Goal: Task Accomplishment & Management: Use online tool/utility

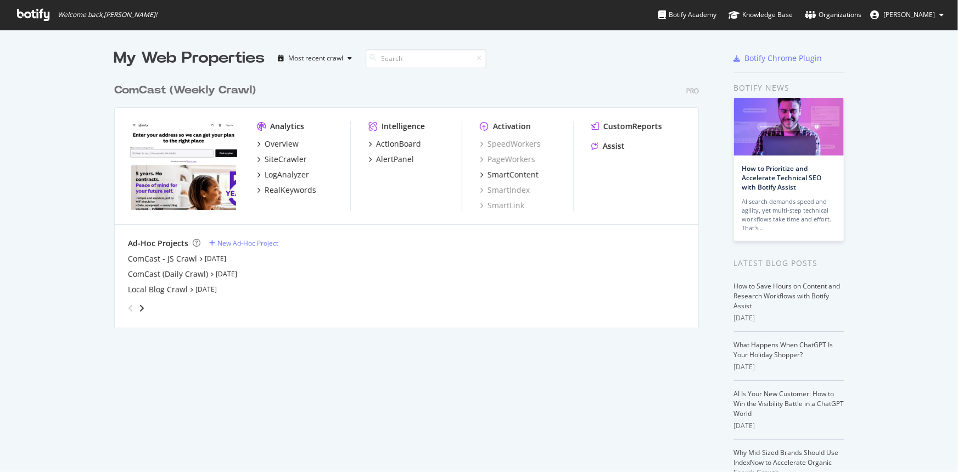
scroll to position [464, 943]
click at [283, 161] on div "SiteCrawler" at bounding box center [286, 159] width 42 height 11
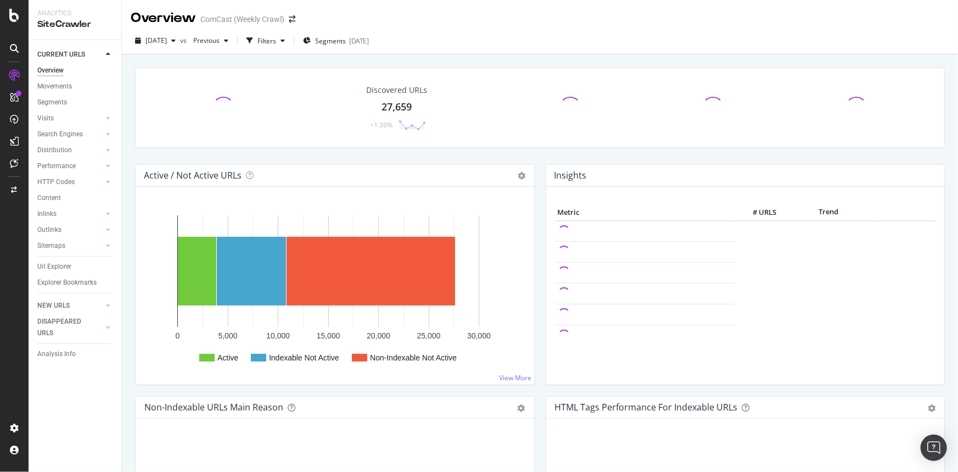
click at [71, 260] on div "Url Explorer" at bounding box center [79, 267] width 84 height 16
click at [63, 261] on div "Url Explorer" at bounding box center [54, 267] width 34 height 12
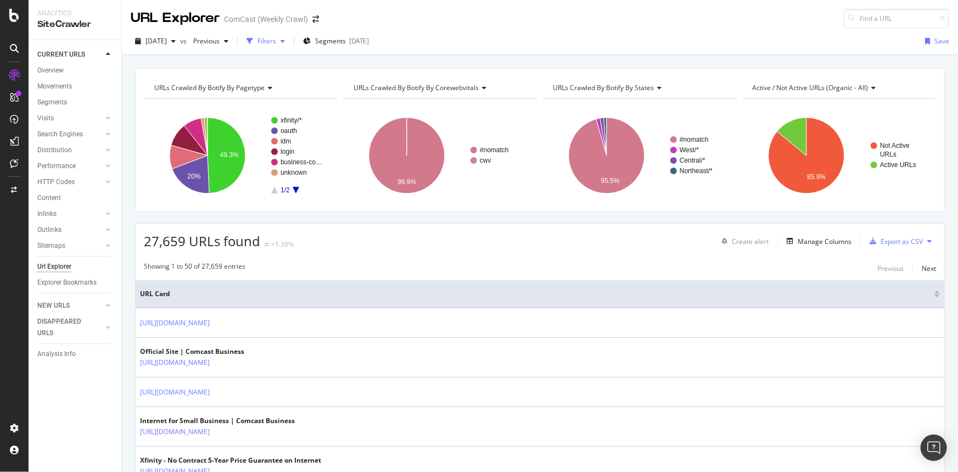
click at [284, 32] on button "Filters" at bounding box center [265, 41] width 47 height 18
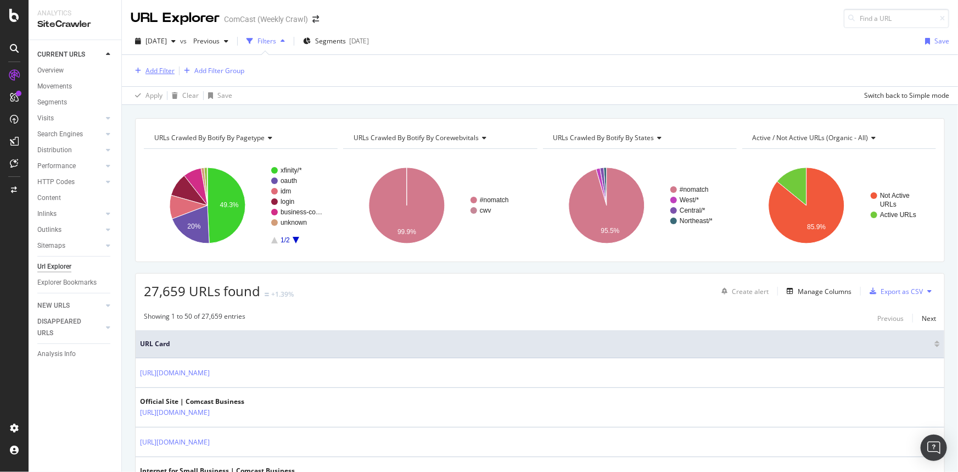
click at [164, 69] on div "Add Filter" at bounding box center [159, 70] width 29 height 9
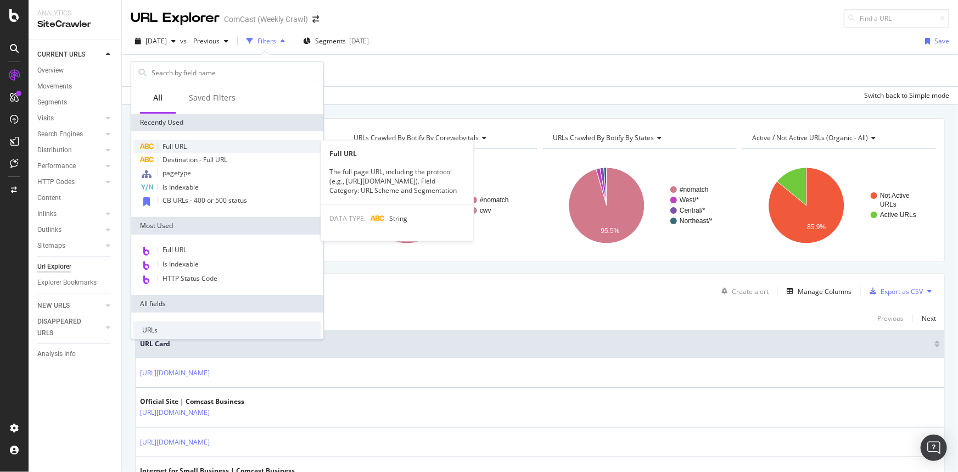
click at [200, 143] on div "Full URL" at bounding box center [227, 146] width 188 height 13
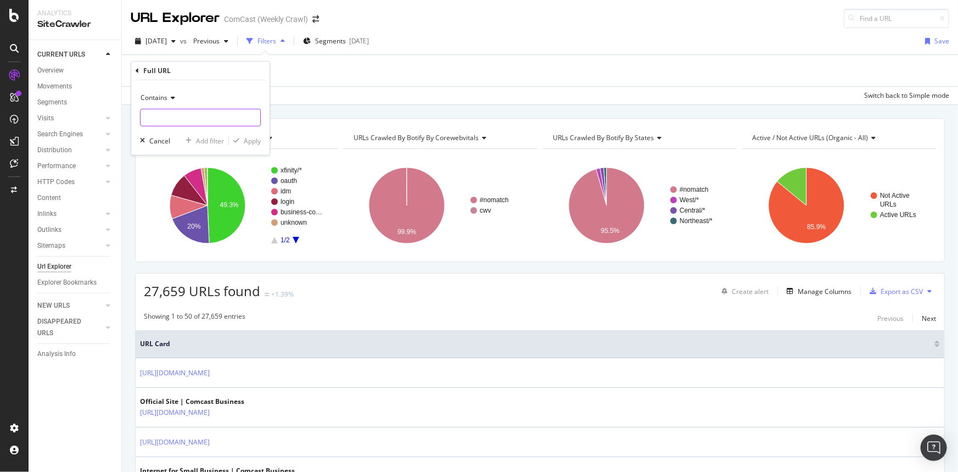
click at [160, 113] on input "text" at bounding box center [201, 118] width 120 height 18
paste input "https://www.xfinity.com/hub/tv-video/stream-doctor-who-series-11-premiere"
type input "https://www.xfinity.com/hub/tv-video/stream-doctor-who-series-11-premiere"
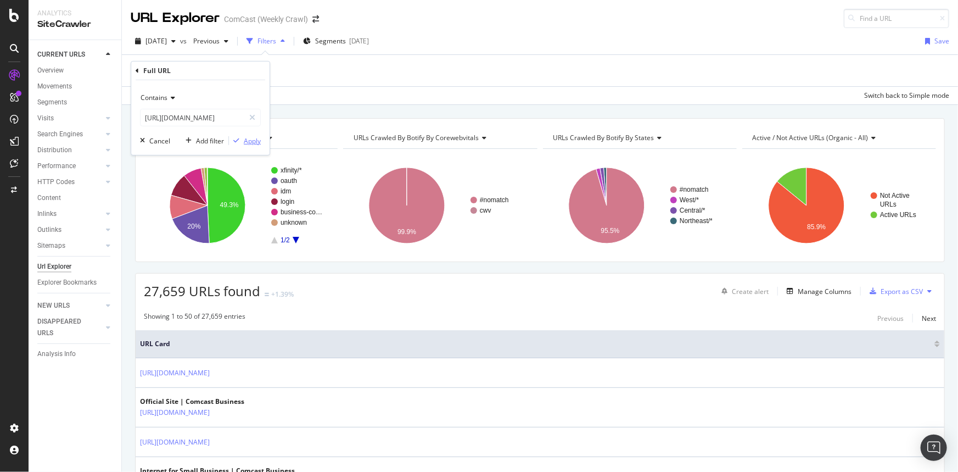
click at [254, 144] on div "Apply" at bounding box center [252, 140] width 17 height 9
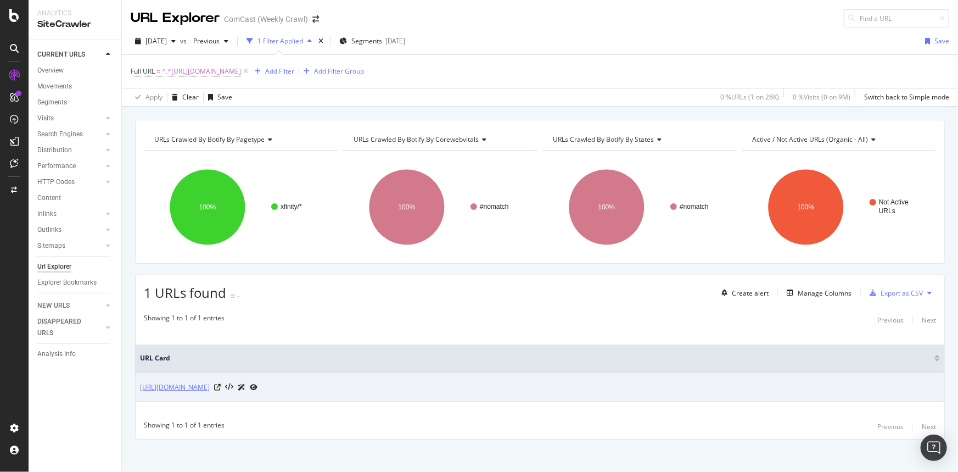
click at [210, 385] on link "https://www.xfinity.com/hub/tv-video/stream-doctor-who-series-11-premiere" at bounding box center [175, 387] width 70 height 11
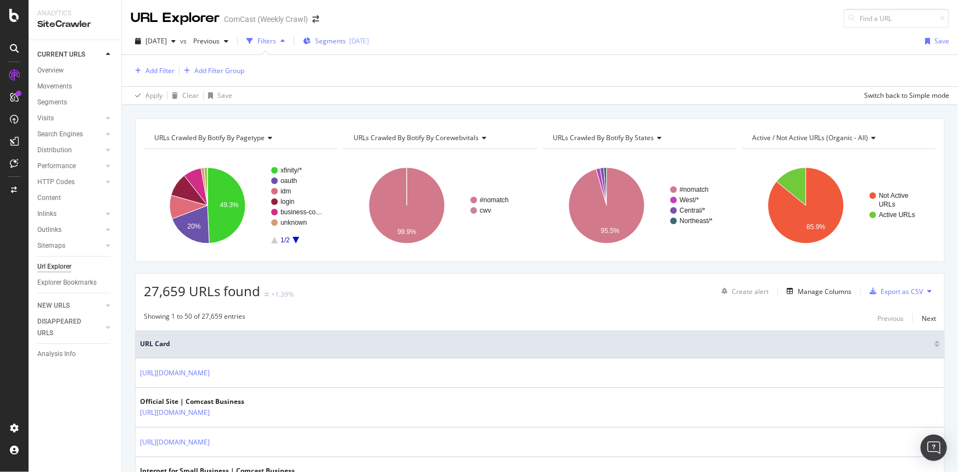
click at [346, 44] on span "Segments" at bounding box center [330, 40] width 31 height 9
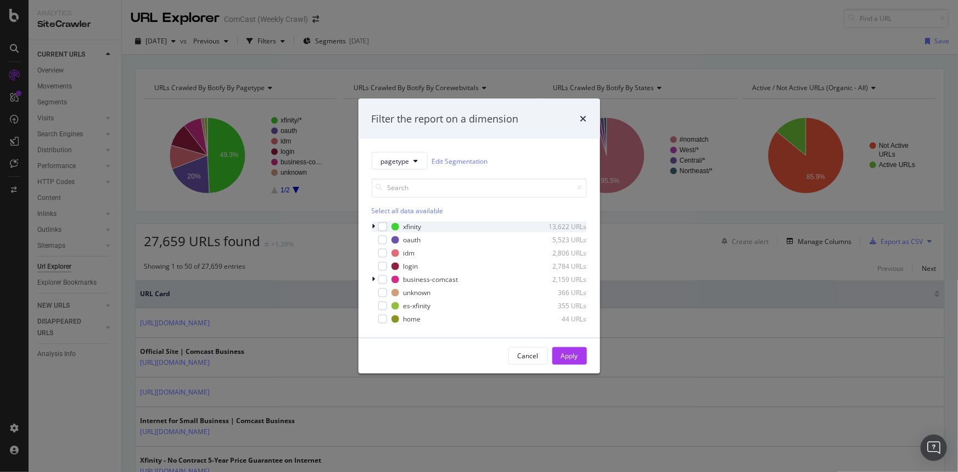
click at [377, 227] on div "modal" at bounding box center [375, 226] width 7 height 11
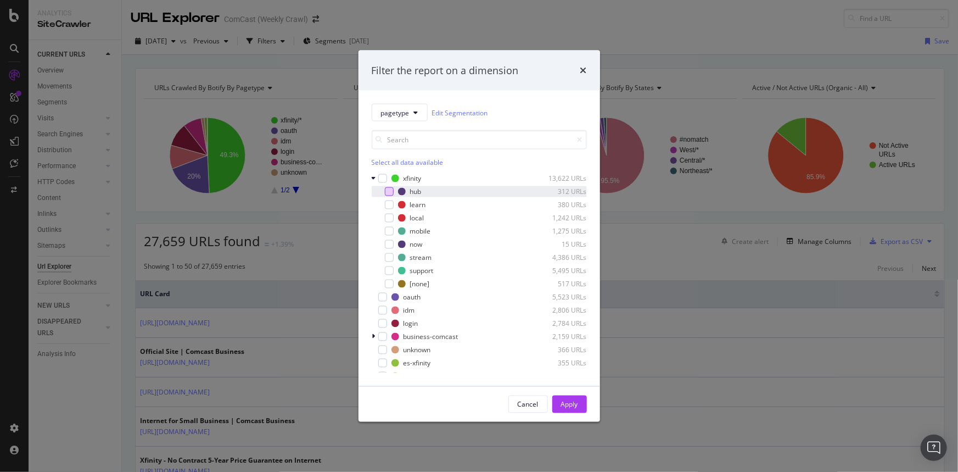
click at [389, 192] on div "modal" at bounding box center [389, 191] width 9 height 9
click at [576, 408] on div "Apply" at bounding box center [569, 404] width 17 height 16
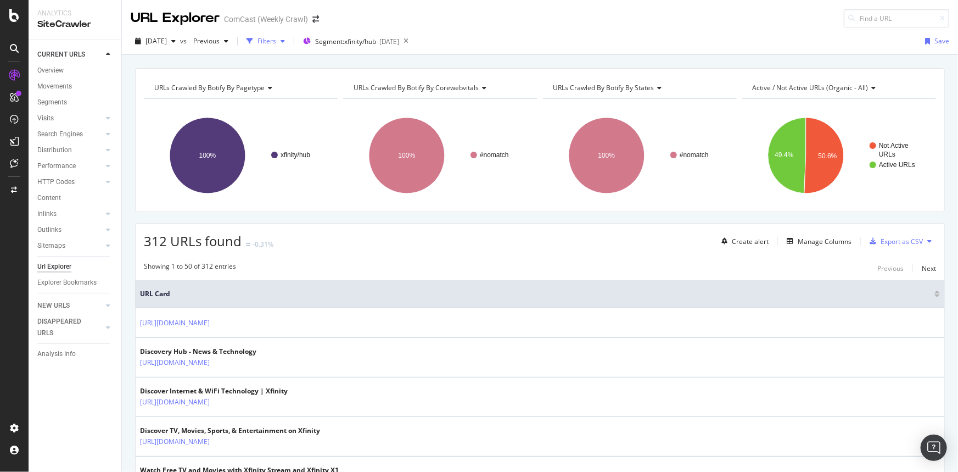
click at [276, 40] on div "Filters" at bounding box center [266, 40] width 19 height 9
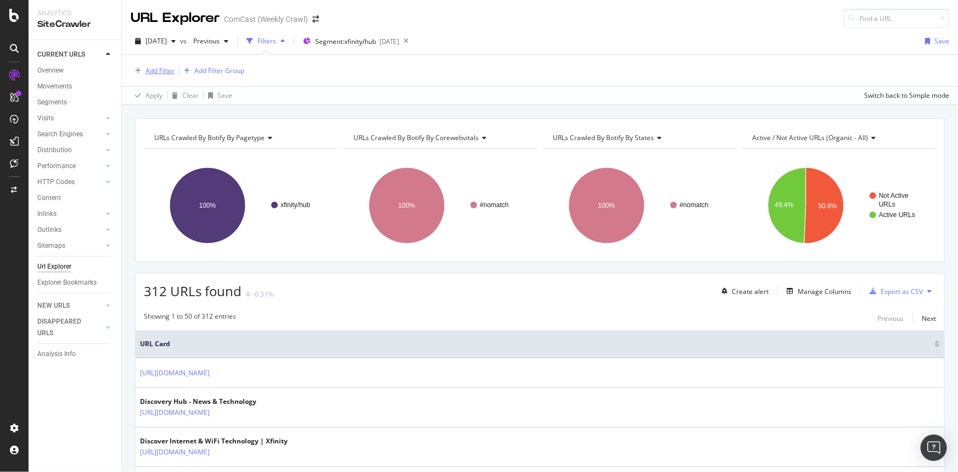
click at [153, 71] on div "Add Filter" at bounding box center [159, 70] width 29 height 9
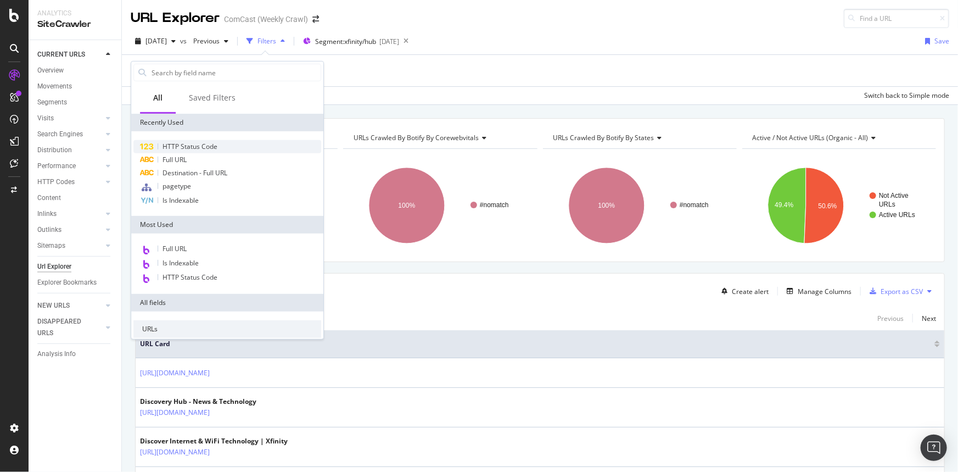
click at [192, 150] on span "HTTP Status Code" at bounding box center [189, 146] width 55 height 9
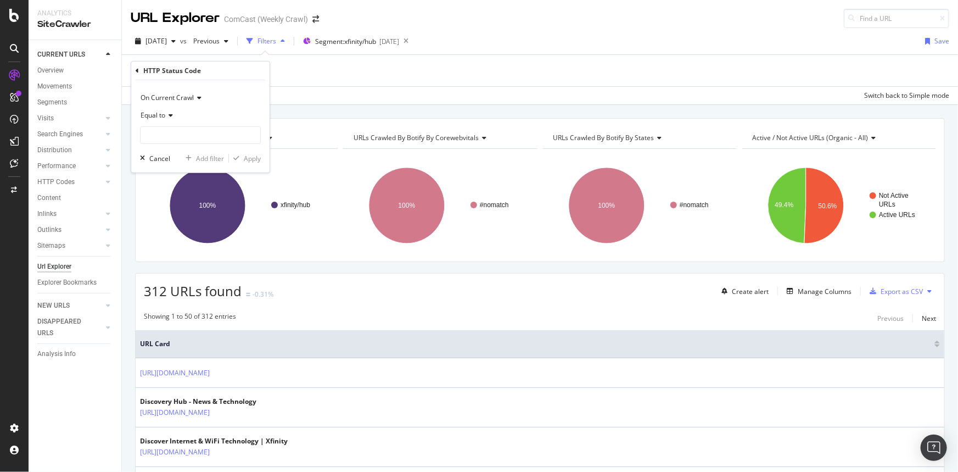
click at [163, 120] on div "Equal to" at bounding box center [200, 115] width 121 height 18
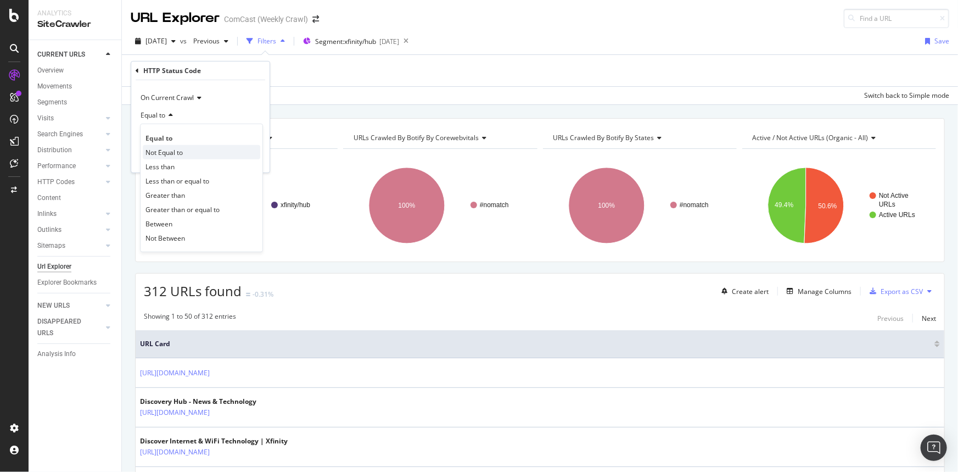
click at [165, 148] on span "Not Equal to" at bounding box center [163, 151] width 37 height 9
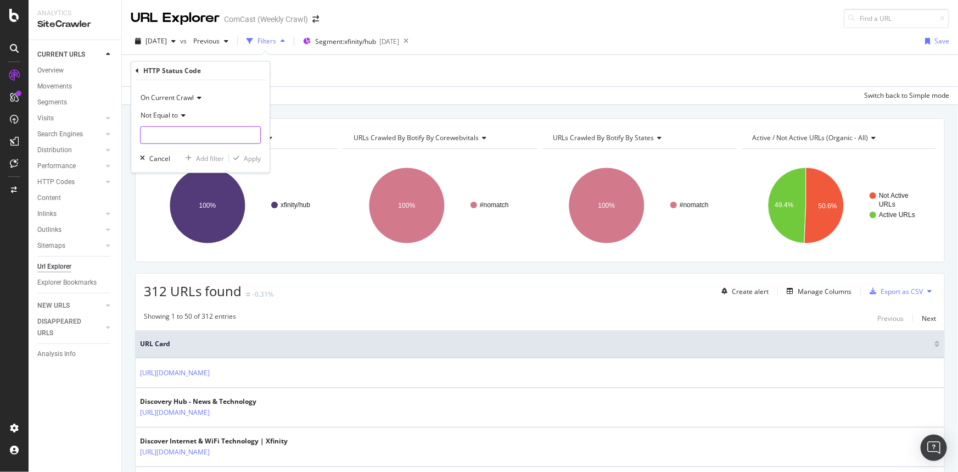
click at [171, 137] on input "number" at bounding box center [200, 135] width 121 height 18
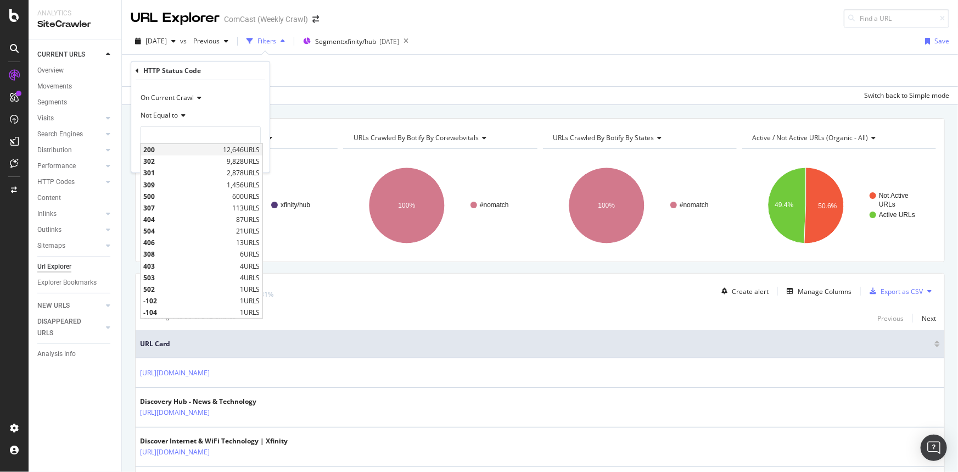
click at [180, 151] on span "200" at bounding box center [181, 149] width 77 height 9
type input "200"
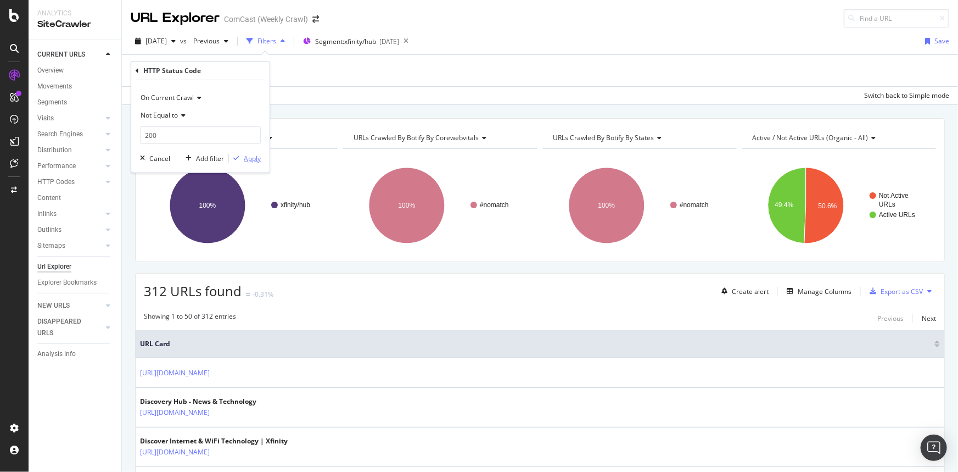
click at [242, 155] on div "button" at bounding box center [236, 158] width 15 height 7
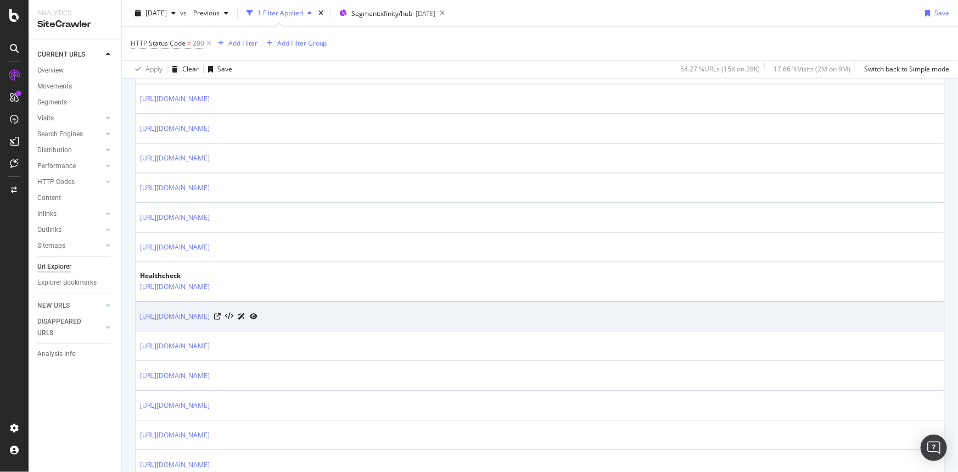
scroll to position [1440, 0]
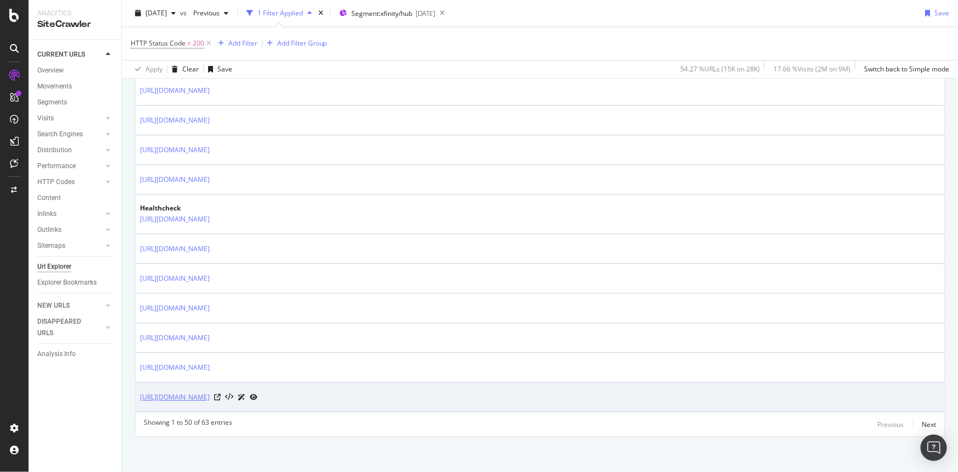
click at [210, 391] on link "https://www.xfinity.com/hub/tv-video/hispanic-heritage-month-xfinity" at bounding box center [175, 396] width 70 height 11
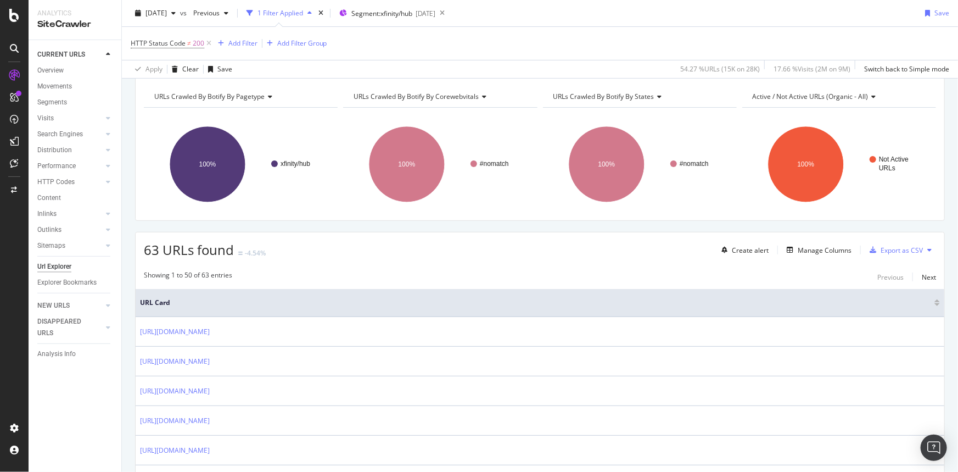
scroll to position [0, 0]
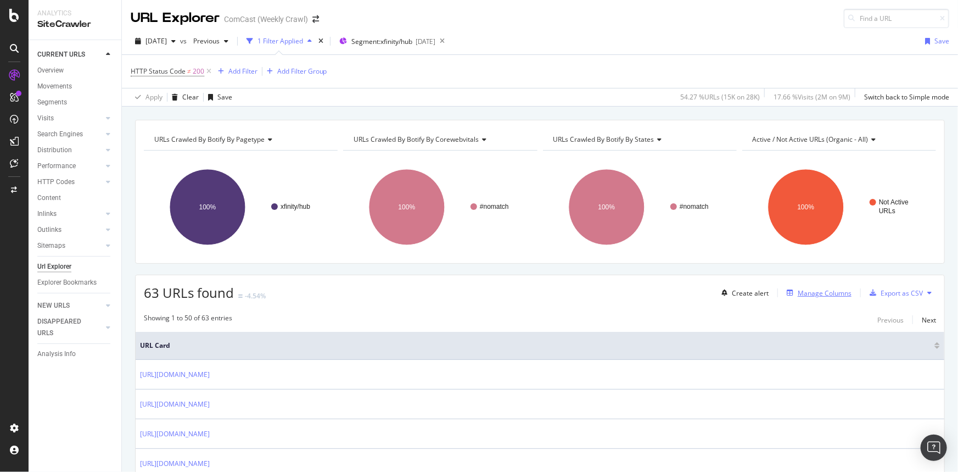
click at [831, 291] on div "Manage Columns" at bounding box center [825, 292] width 54 height 9
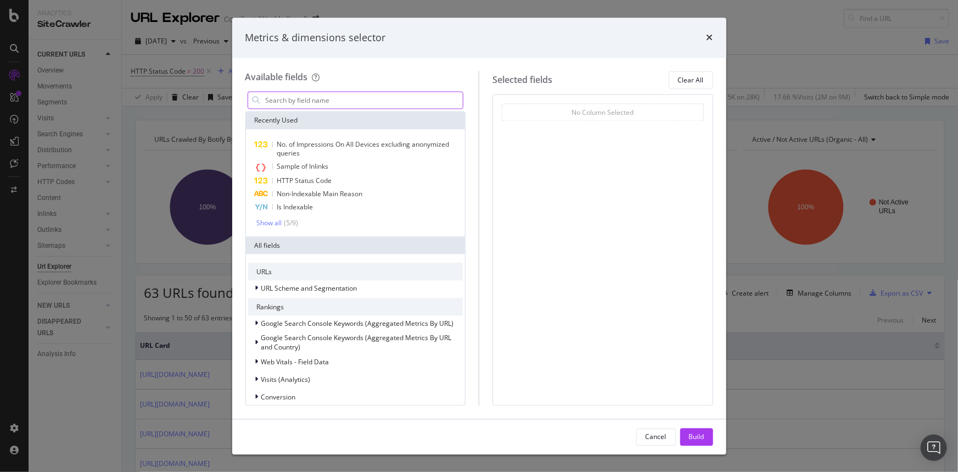
click at [307, 99] on input "modal" at bounding box center [364, 100] width 199 height 16
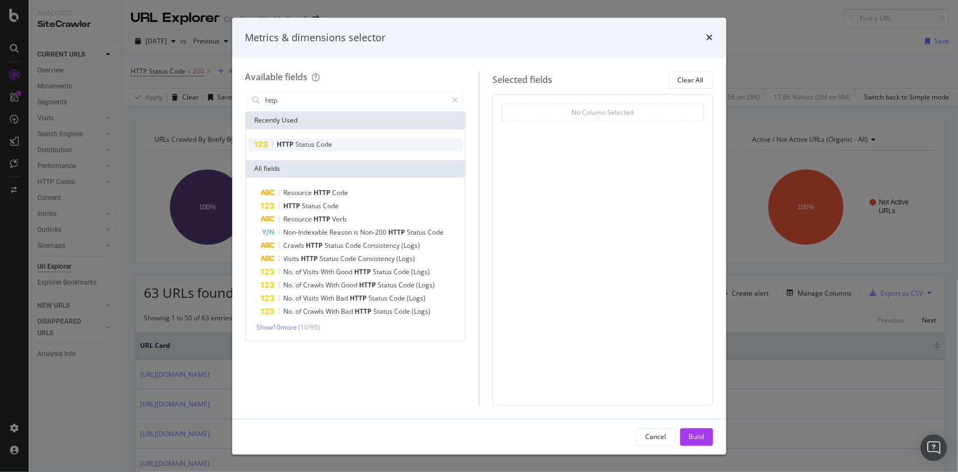
type input "http"
click at [315, 139] on div "HTTP Status Code" at bounding box center [355, 144] width 215 height 13
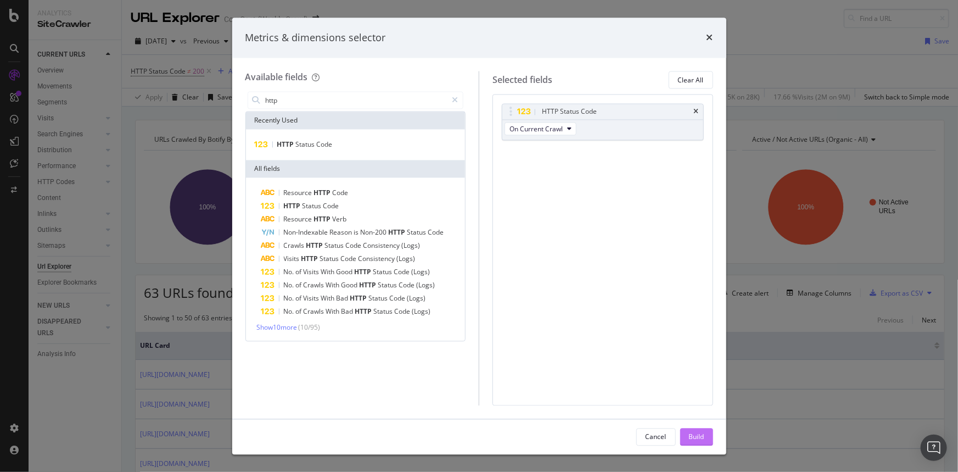
click at [698, 433] on div "Build" at bounding box center [696, 435] width 15 height 9
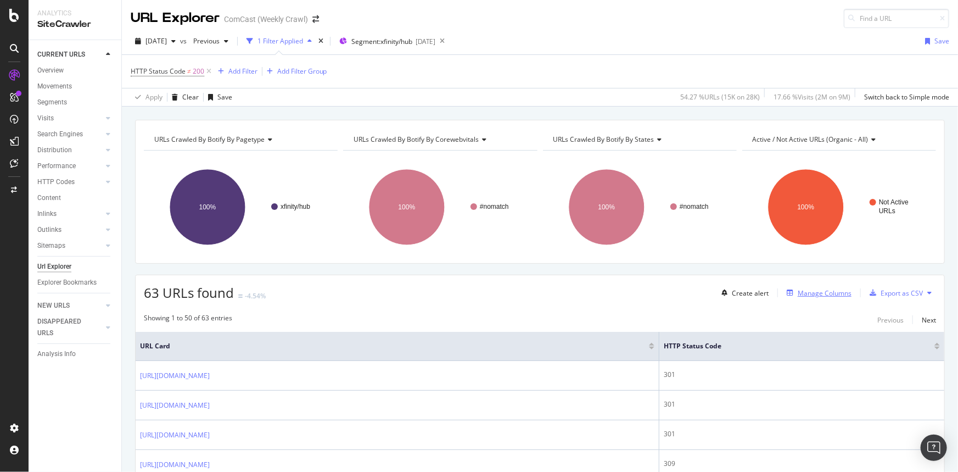
click at [811, 295] on div "Manage Columns" at bounding box center [825, 292] width 54 height 9
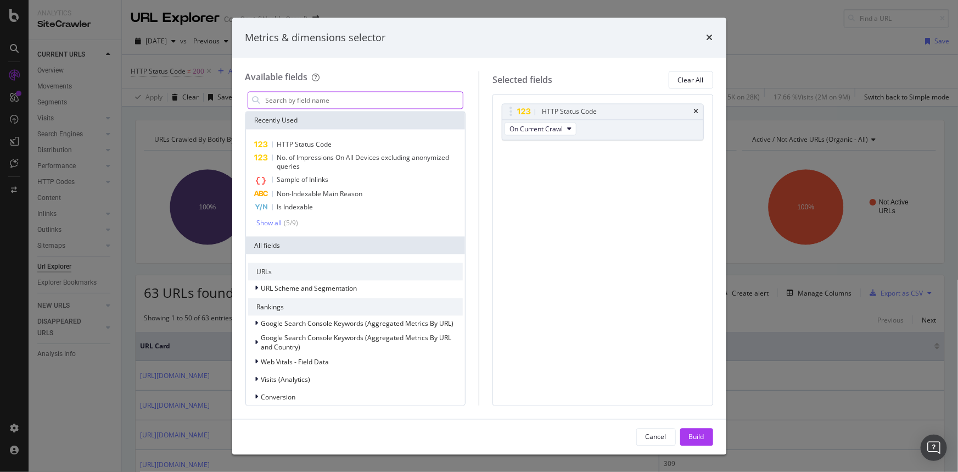
click at [326, 105] on input "modal" at bounding box center [364, 100] width 199 height 16
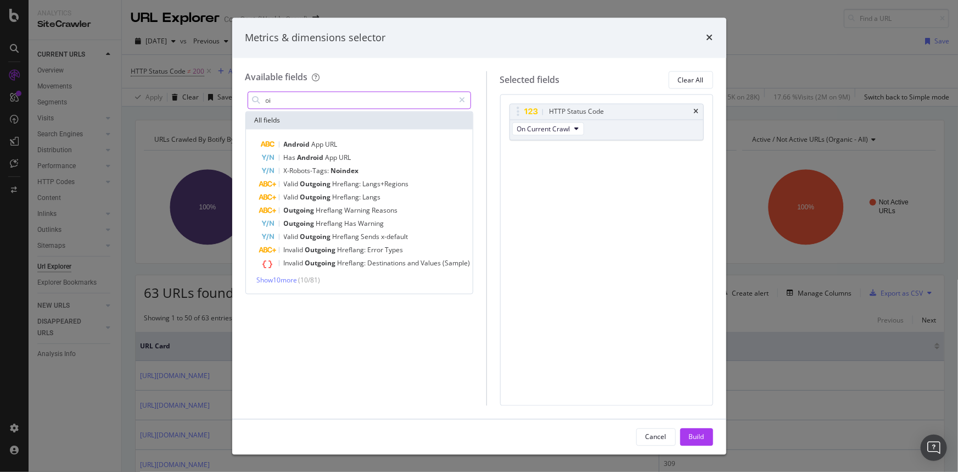
type input "o"
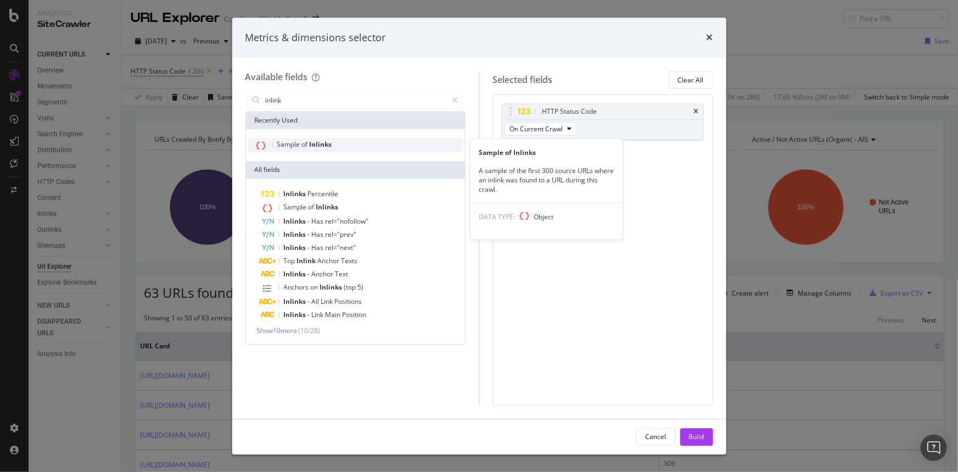
type input "inlink"
click at [316, 145] on span "Inlinks" at bounding box center [321, 144] width 23 height 9
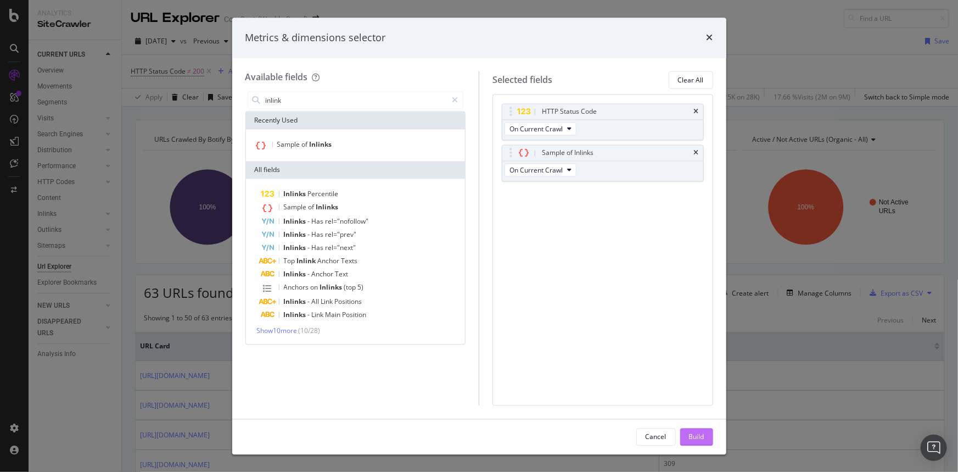
click at [696, 430] on div "Build" at bounding box center [696, 436] width 15 height 16
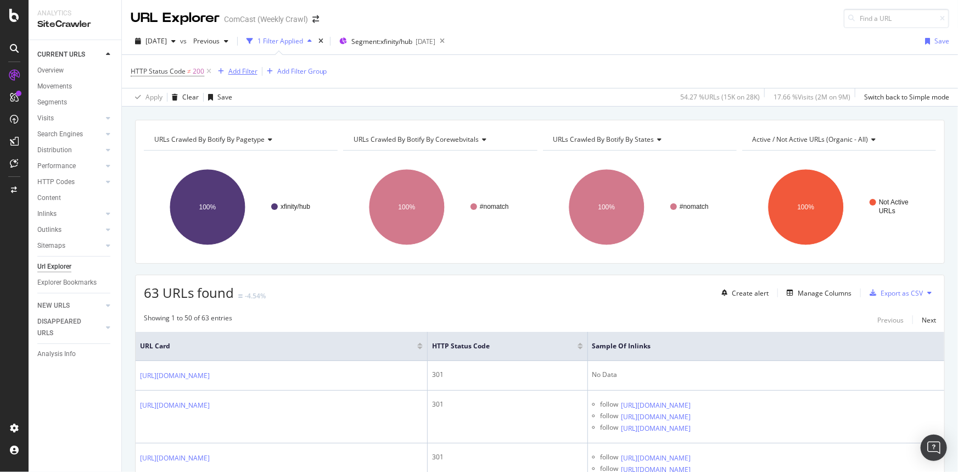
click at [237, 69] on div "Add Filter" at bounding box center [242, 70] width 29 height 9
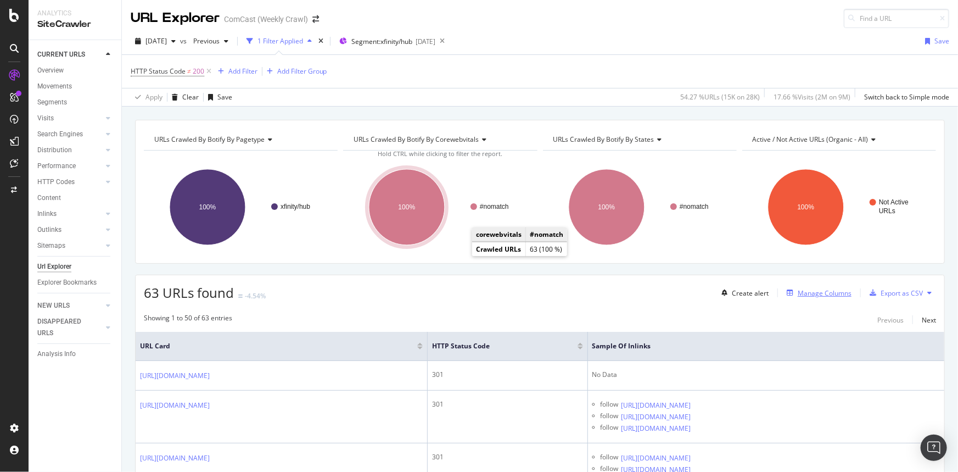
click at [814, 291] on div "Manage Columns" at bounding box center [825, 292] width 54 height 9
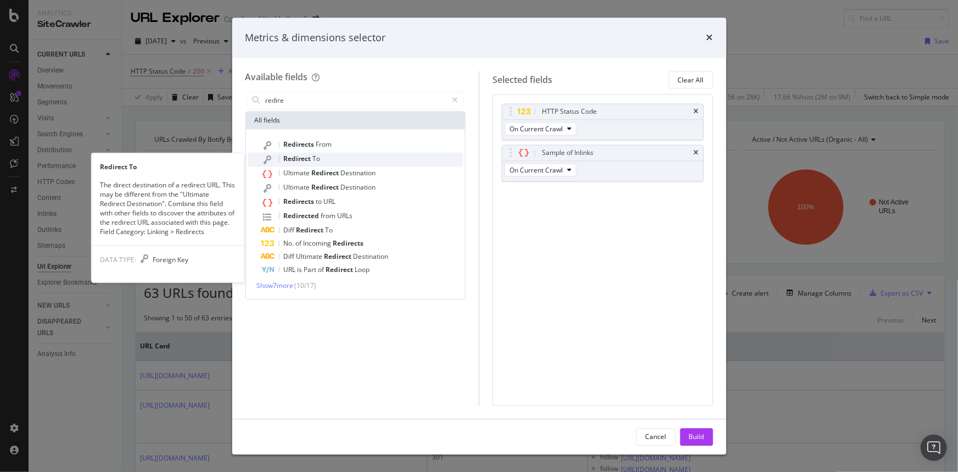
type input "redire"
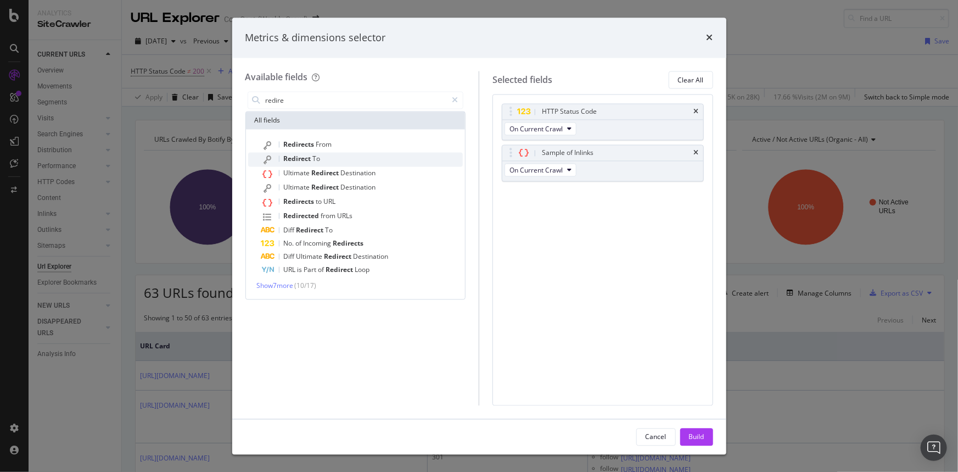
click at [357, 164] on div "Redirect To" at bounding box center [362, 160] width 202 height 14
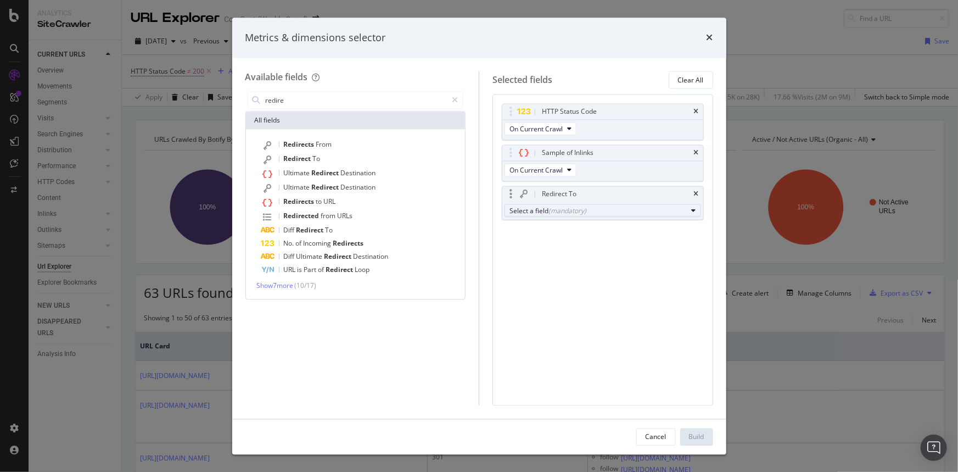
click at [635, 212] on div "Select a field (mandatory)" at bounding box center [598, 210] width 178 height 9
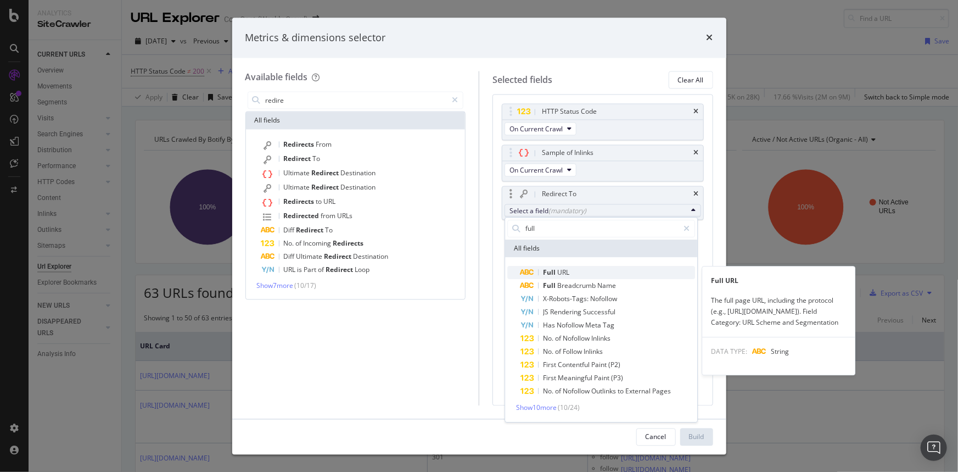
type input "full"
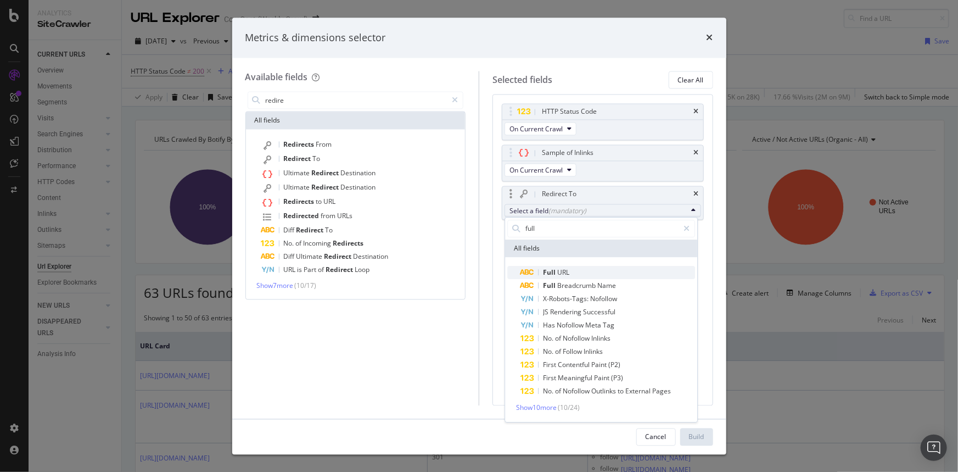
click at [582, 266] on span "Full URL" at bounding box center [607, 272] width 175 height 13
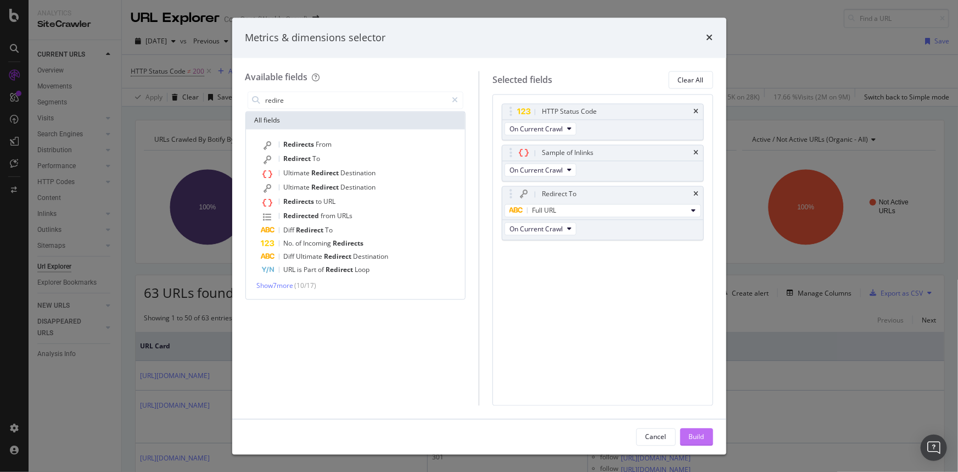
click at [698, 431] on div "Build" at bounding box center [696, 436] width 15 height 16
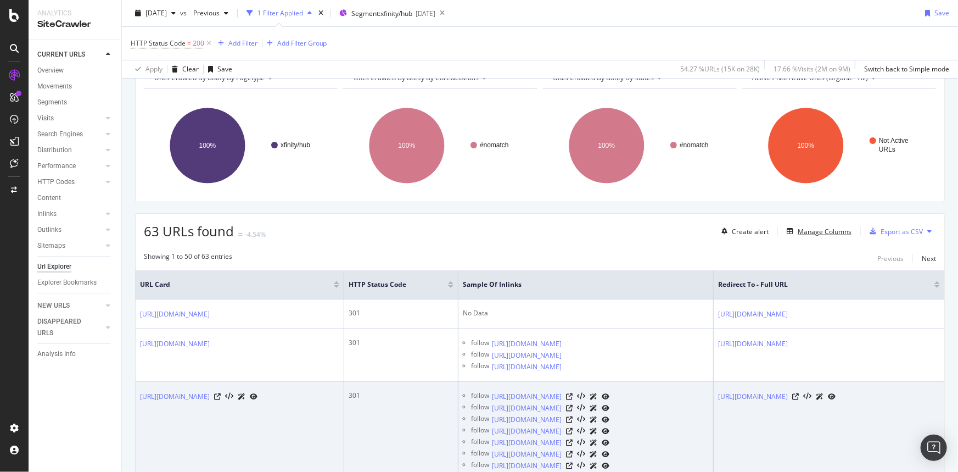
scroll to position [199, 0]
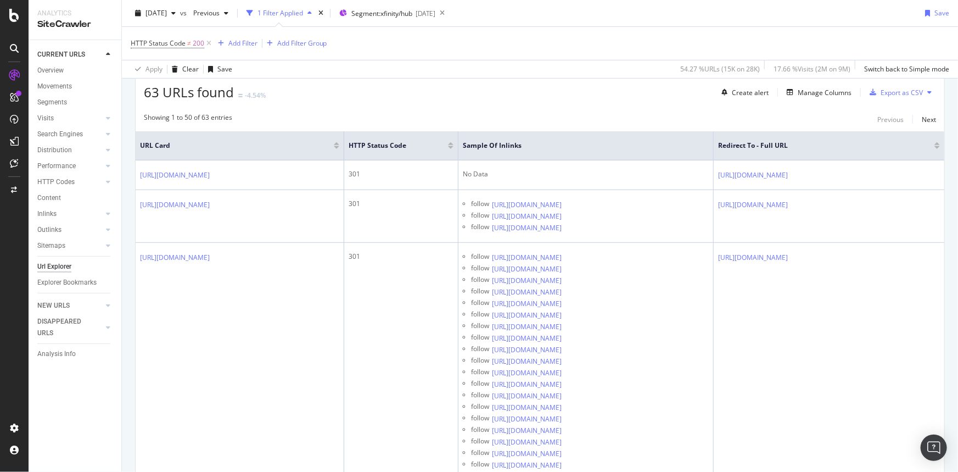
drag, startPoint x: 438, startPoint y: 104, endPoint x: 510, endPoint y: 112, distance: 72.9
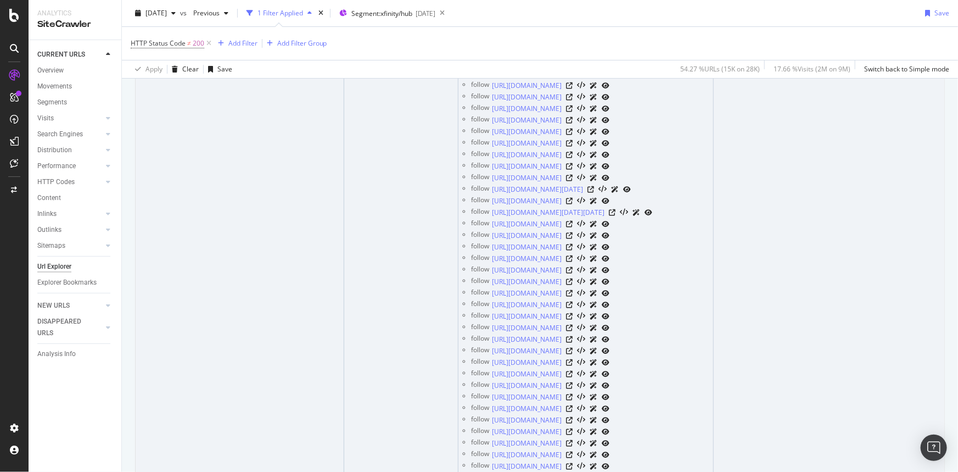
scroll to position [0, 0]
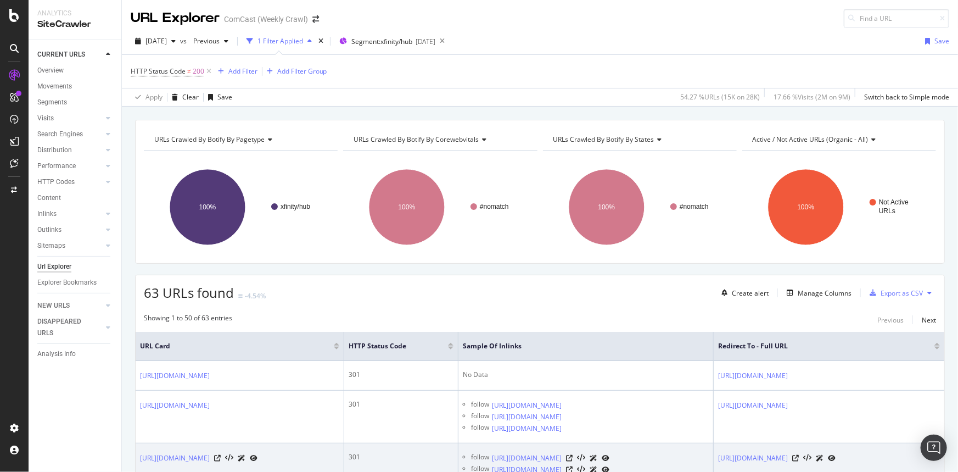
drag, startPoint x: 413, startPoint y: 433, endPoint x: 356, endPoint y: 173, distance: 265.2
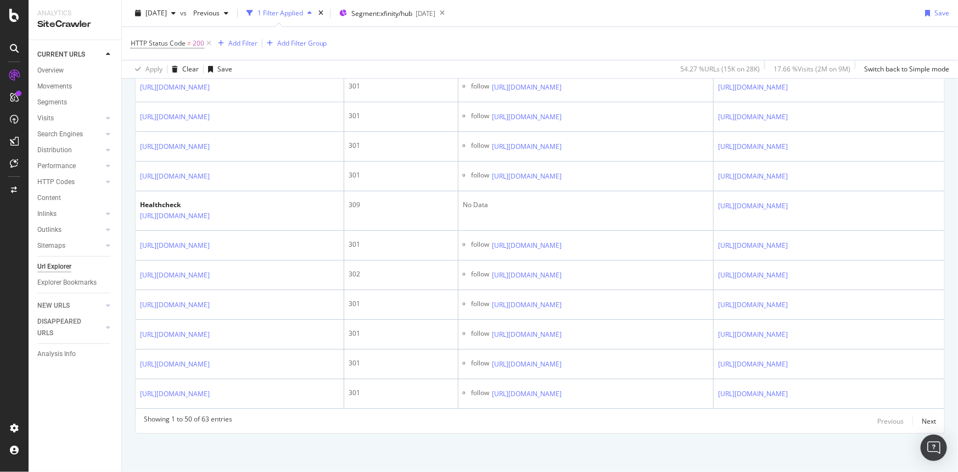
scroll to position [5403, 0]
drag, startPoint x: 655, startPoint y: 298, endPoint x: 655, endPoint y: 439, distance: 141.6
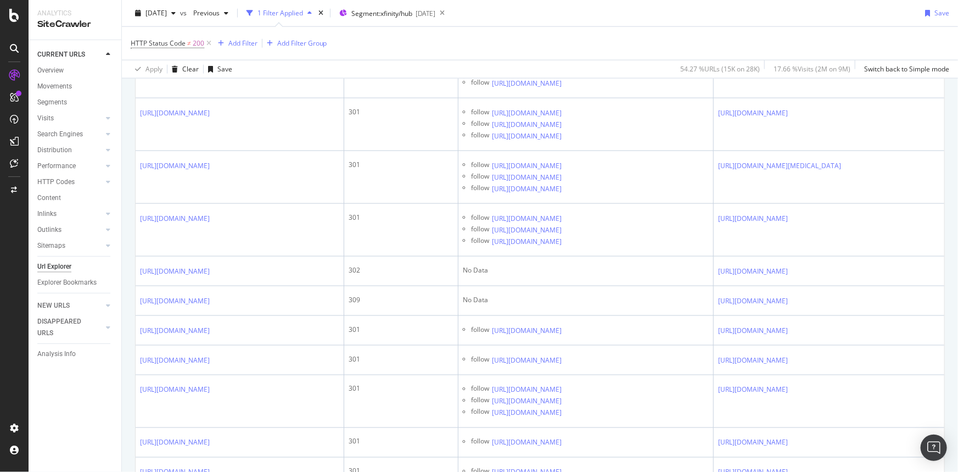
scroll to position [0, 0]
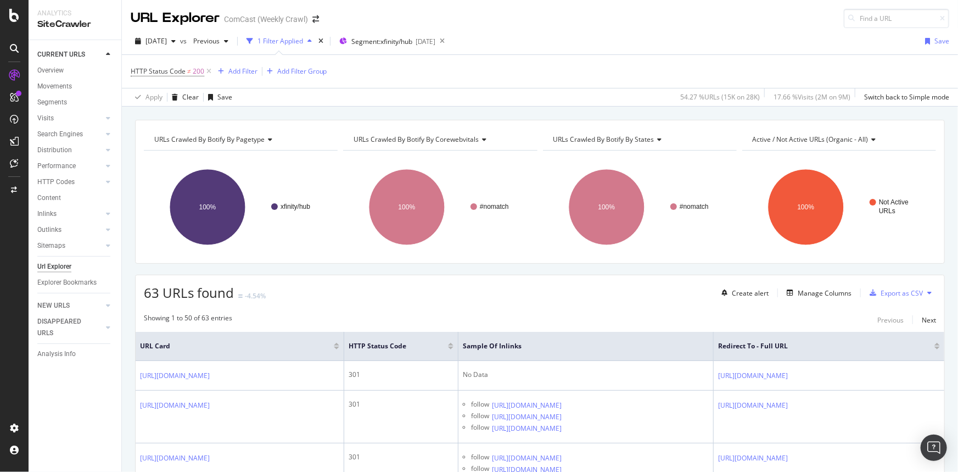
drag, startPoint x: 744, startPoint y: 452, endPoint x: 621, endPoint y: 150, distance: 325.3
click at [895, 296] on div "Export as CSV" at bounding box center [901, 292] width 42 height 9
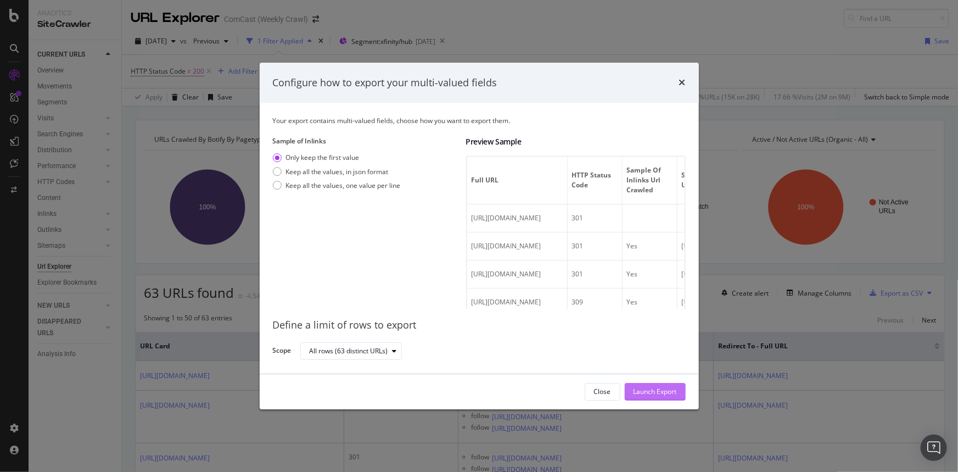
click at [668, 389] on div "Launch Export" at bounding box center [654, 391] width 43 height 9
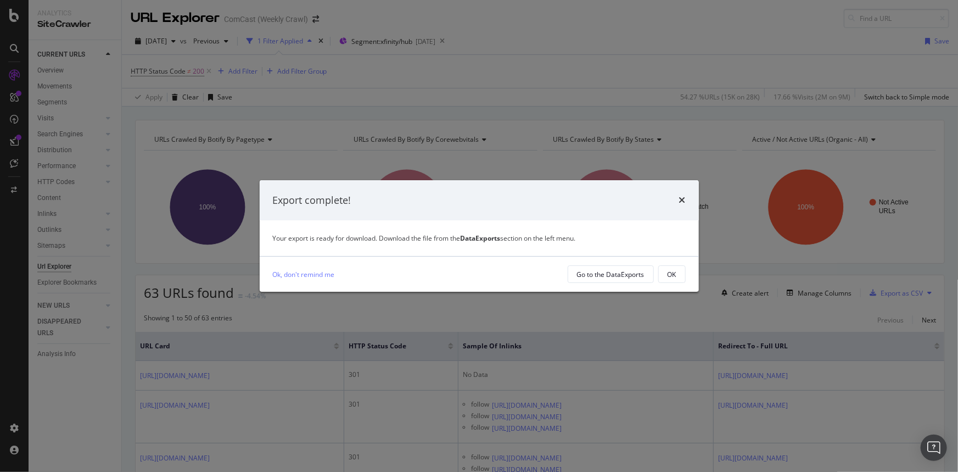
click at [686, 197] on div "Export complete!" at bounding box center [479, 200] width 439 height 41
click at [683, 205] on div "times" at bounding box center [682, 200] width 7 height 14
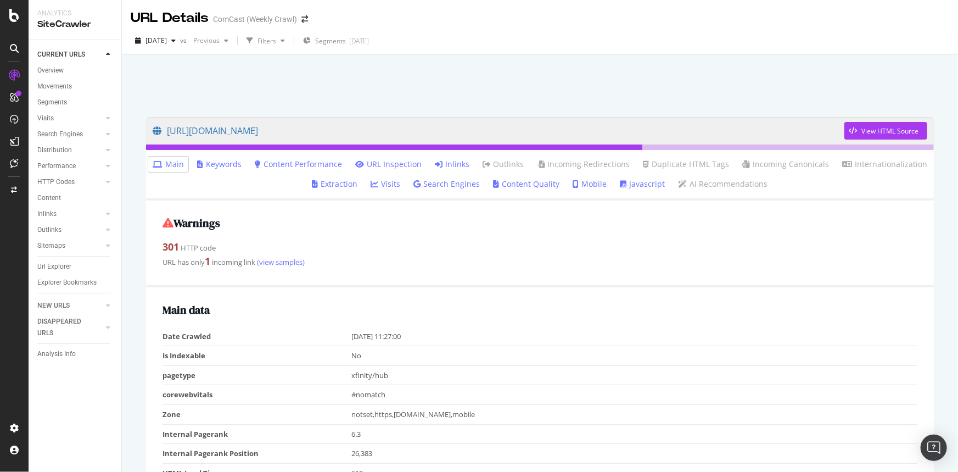
click at [450, 162] on link "Inlinks" at bounding box center [452, 164] width 35 height 11
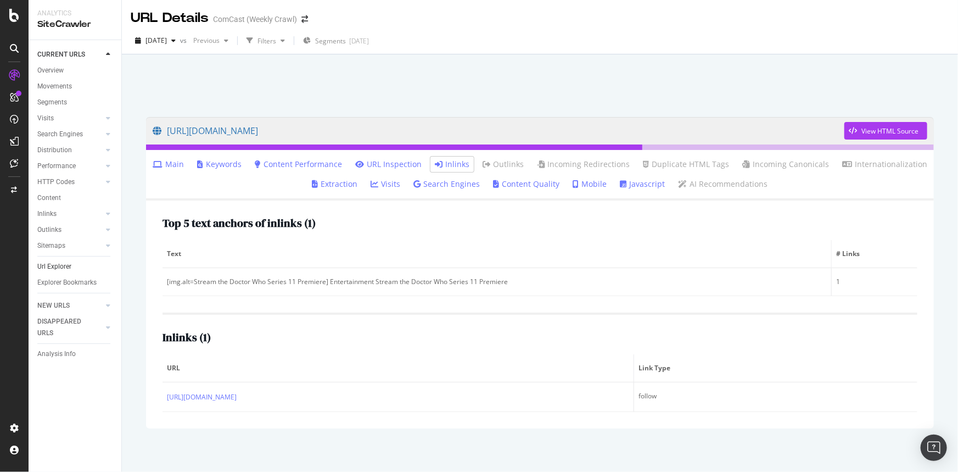
click at [74, 261] on link "Url Explorer" at bounding box center [75, 267] width 76 height 12
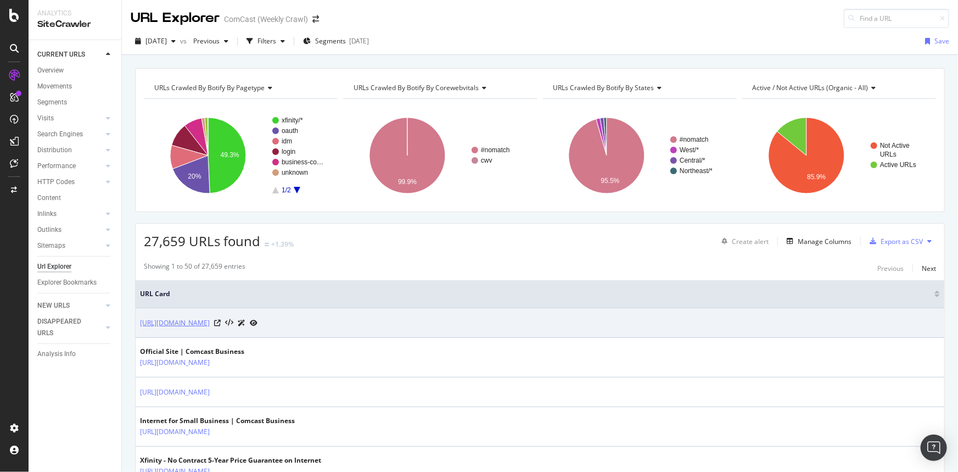
click at [210, 318] on link "https://www.xfinity.com/hub/business" at bounding box center [175, 322] width 70 height 11
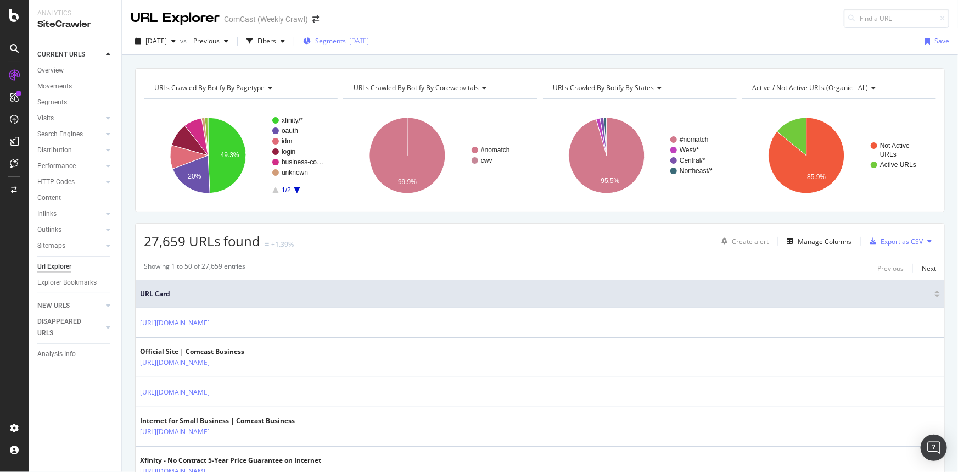
click at [343, 44] on span "Segments" at bounding box center [330, 40] width 31 height 9
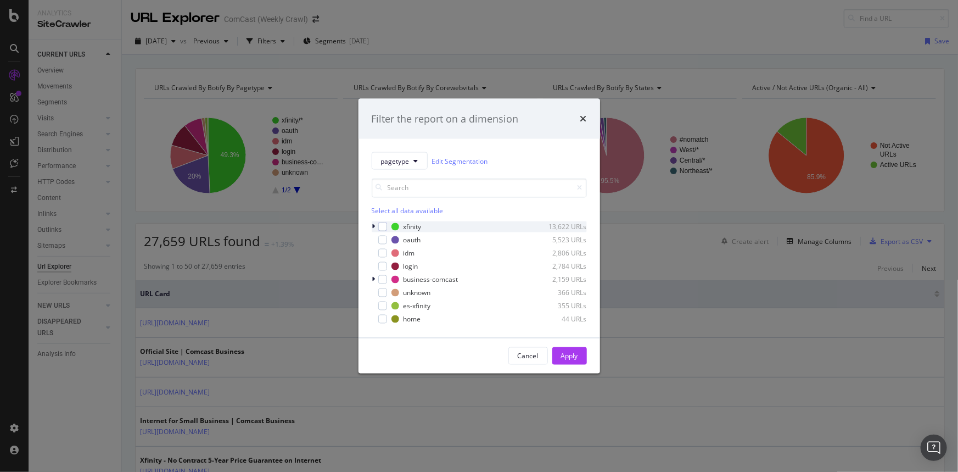
click at [373, 225] on icon "modal" at bounding box center [373, 226] width 3 height 7
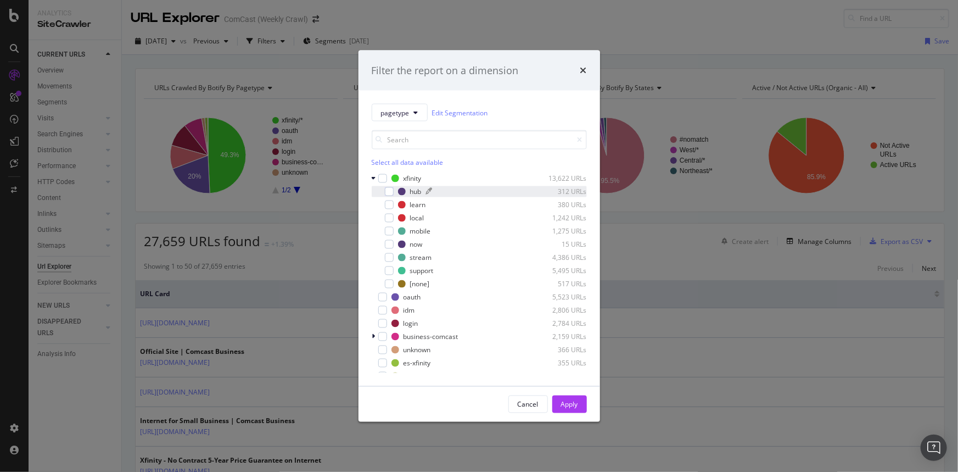
click at [398, 191] on div "modal" at bounding box center [402, 192] width 8 height 8
click at [552, 396] on button "Apply" at bounding box center [569, 404] width 35 height 18
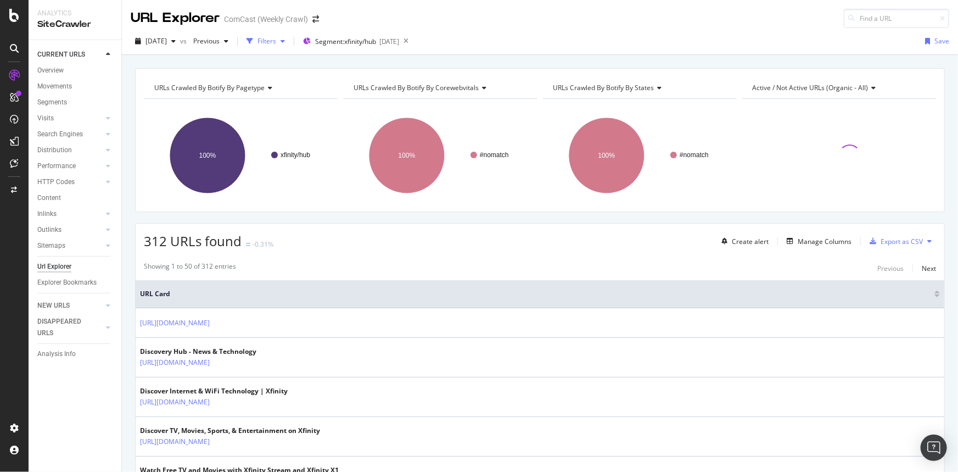
click at [276, 38] on div "Filters" at bounding box center [266, 40] width 19 height 9
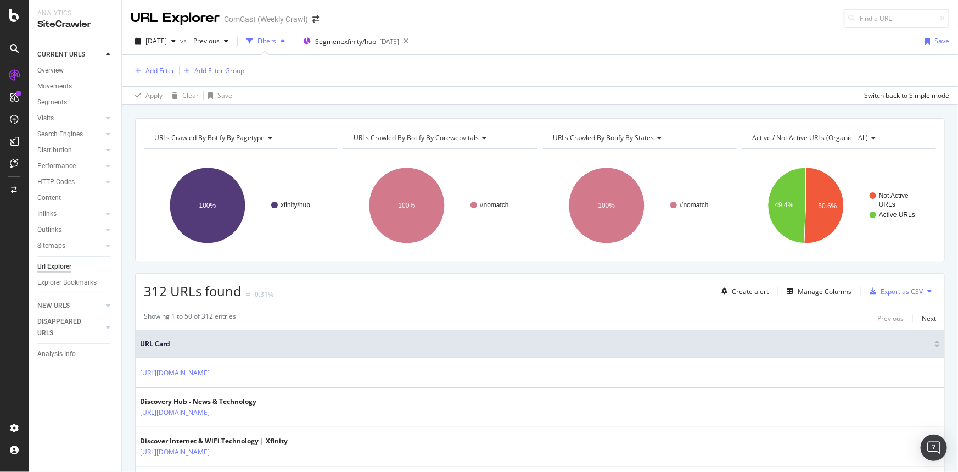
click at [154, 70] on div "Add Filter" at bounding box center [159, 70] width 29 height 9
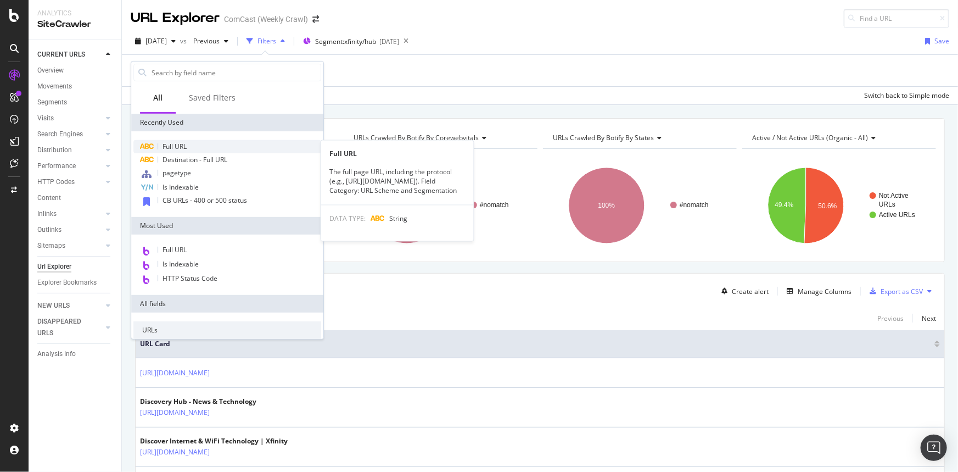
click at [186, 147] on span "Full URL" at bounding box center [174, 146] width 24 height 9
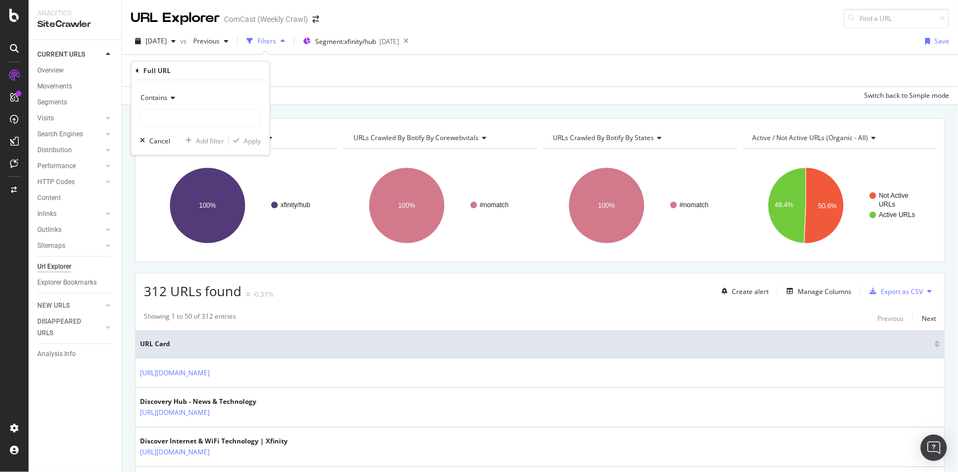
click at [373, 71] on div "Add Filter Add Filter Group" at bounding box center [540, 70] width 818 height 31
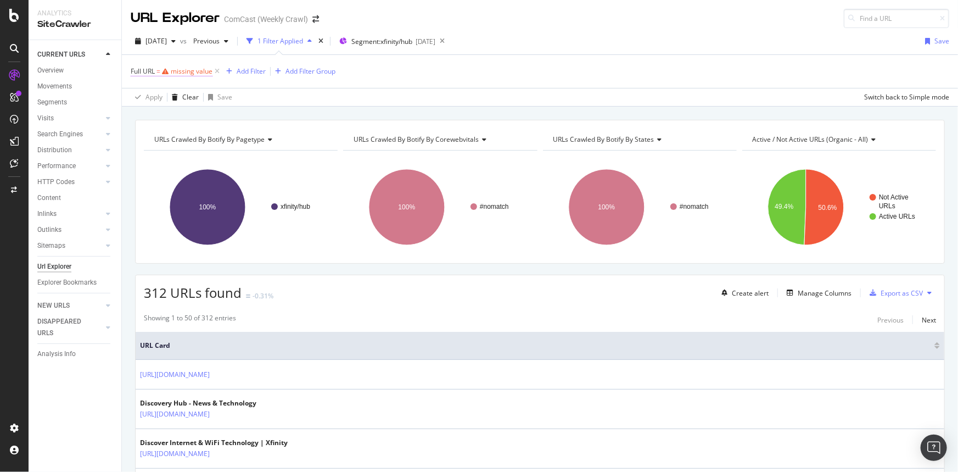
click at [188, 72] on div "missing value" at bounding box center [192, 70] width 42 height 9
click at [138, 71] on icon at bounding box center [137, 69] width 3 height 7
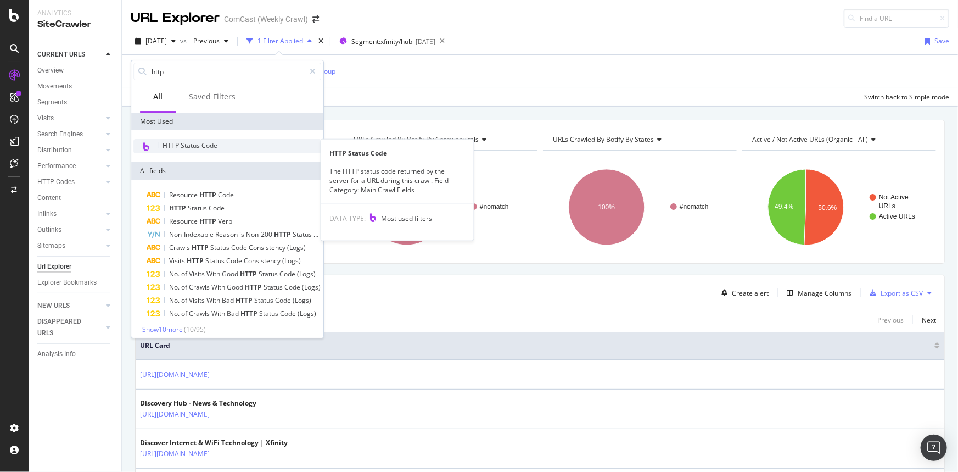
type input "http"
click at [201, 149] on div "HTTP Status Code" at bounding box center [227, 146] width 188 height 14
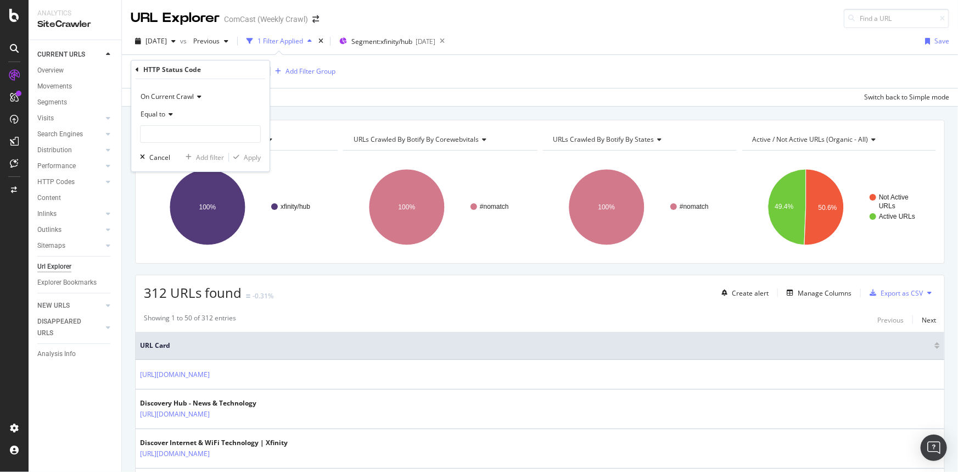
click at [170, 115] on icon at bounding box center [169, 114] width 8 height 7
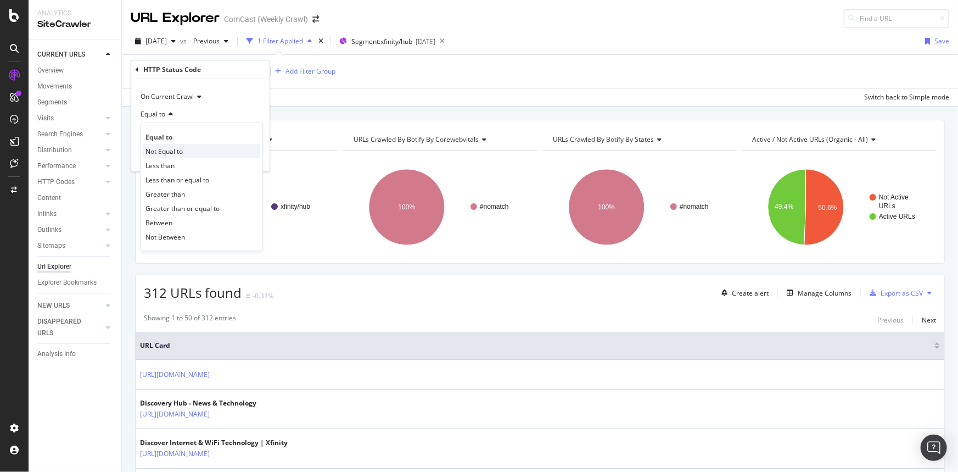
click at [193, 148] on div "Not Equal to" at bounding box center [201, 151] width 117 height 14
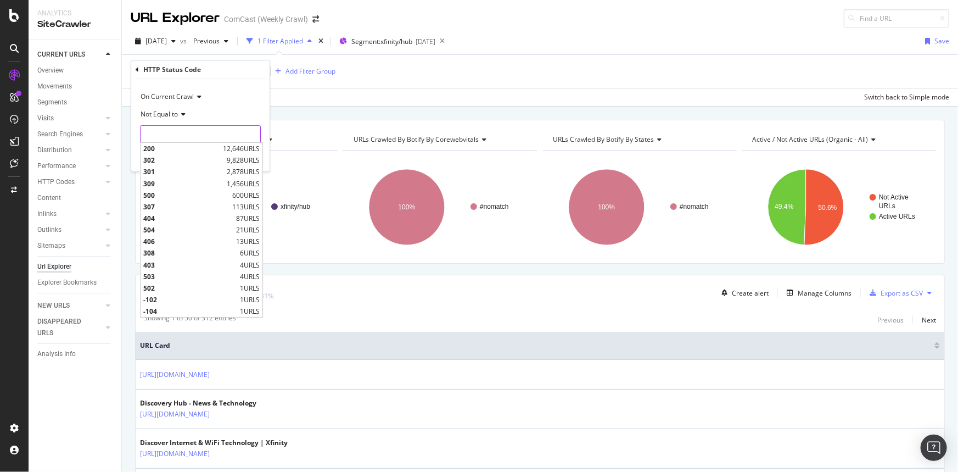
click at [192, 134] on input "number" at bounding box center [200, 134] width 121 height 18
click at [174, 151] on span "200" at bounding box center [181, 148] width 77 height 9
type input "200"
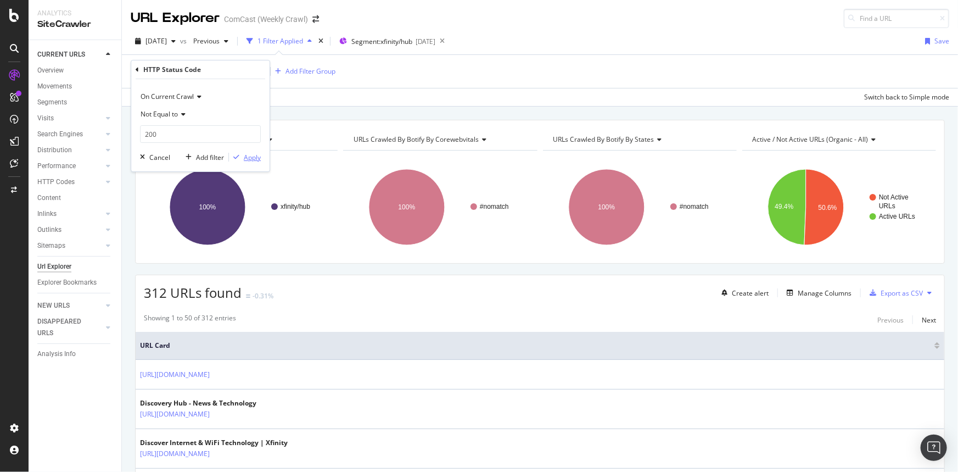
click at [245, 153] on div "Apply" at bounding box center [252, 157] width 17 height 9
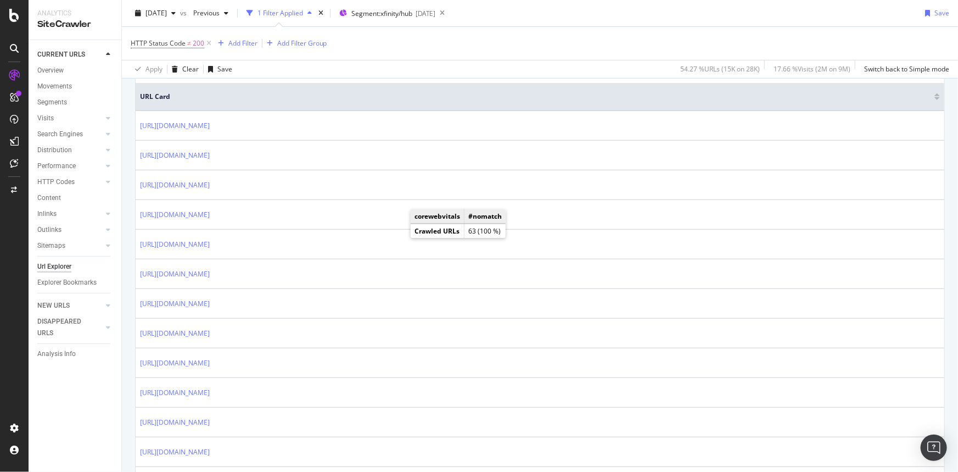
scroll to position [249, 0]
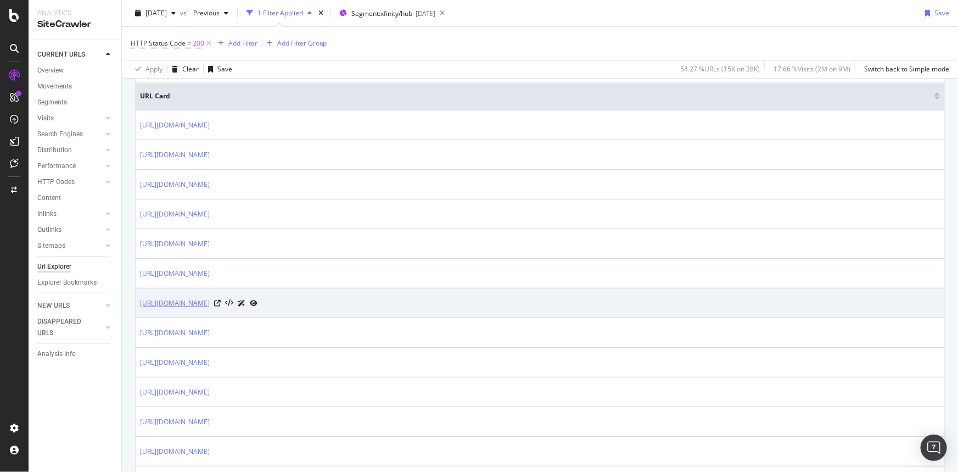
click at [210, 299] on link "https://www.xfinity.com/hub/customer-experience/lift-labs-ideas-elevated" at bounding box center [175, 303] width 70 height 11
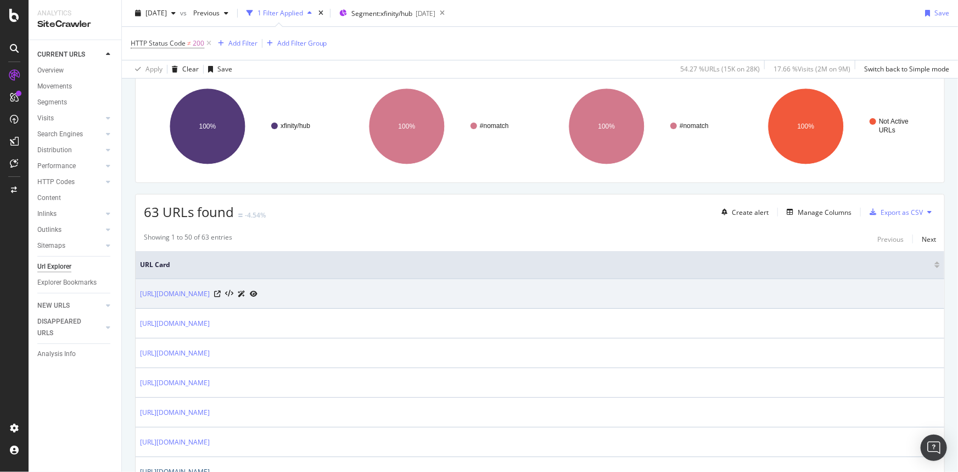
scroll to position [0, 0]
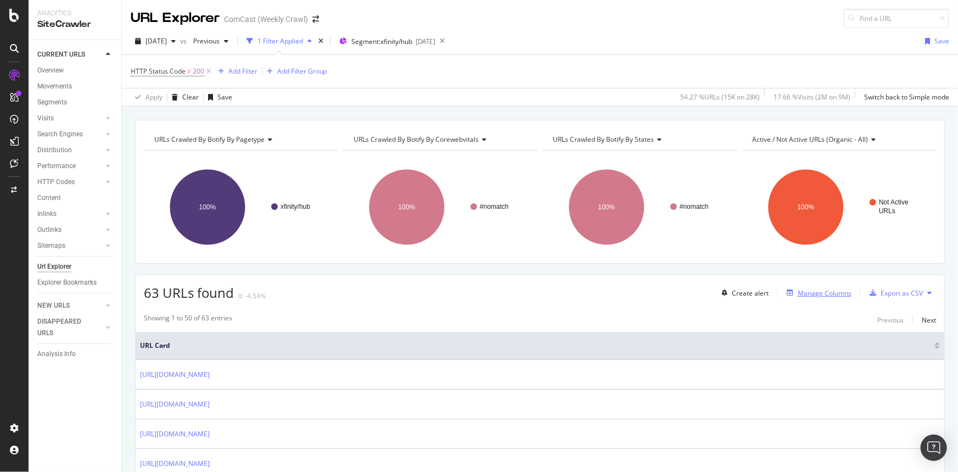
click at [829, 291] on div "Manage Columns" at bounding box center [825, 292] width 54 height 9
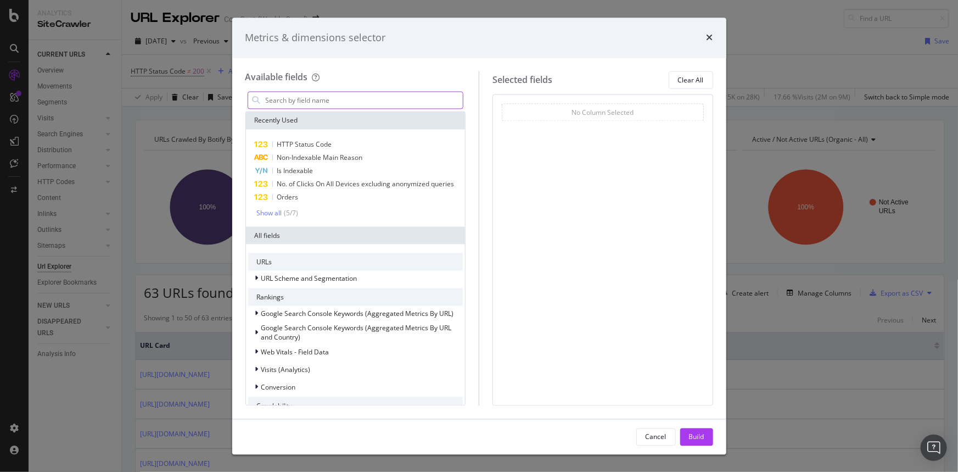
click at [358, 98] on input "modal" at bounding box center [364, 100] width 199 height 16
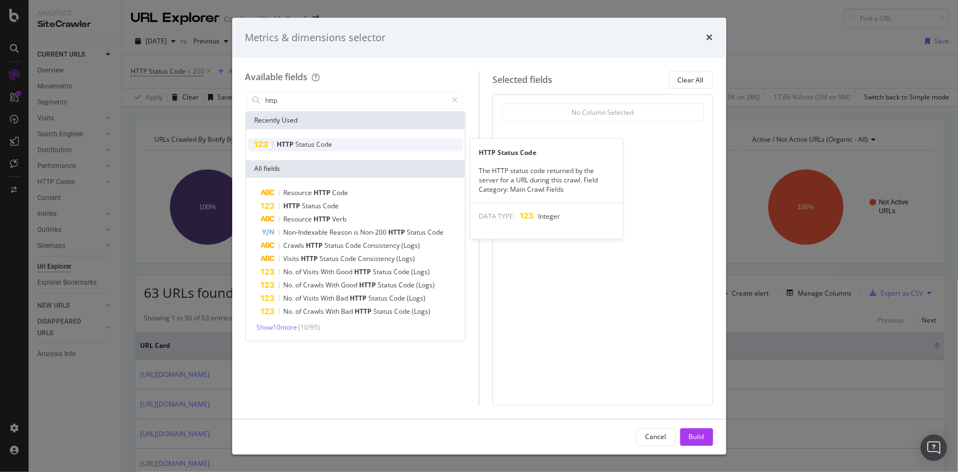
type input "http"
click at [328, 148] on span "Code" at bounding box center [325, 144] width 16 height 9
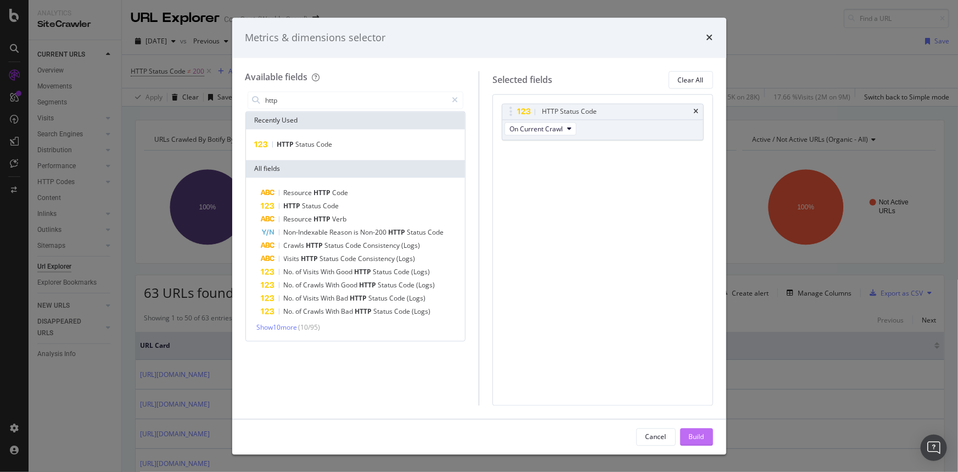
click at [703, 430] on div "Build" at bounding box center [696, 436] width 15 height 16
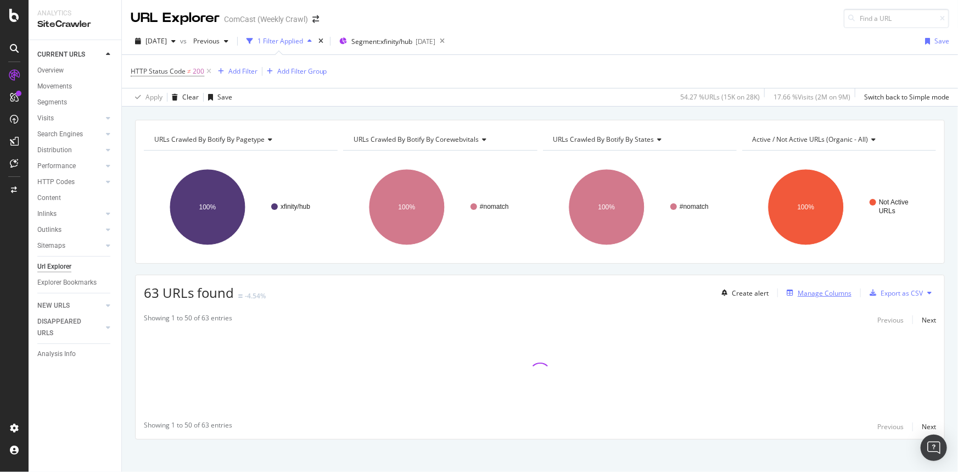
click at [804, 290] on div "Manage Columns" at bounding box center [825, 292] width 54 height 9
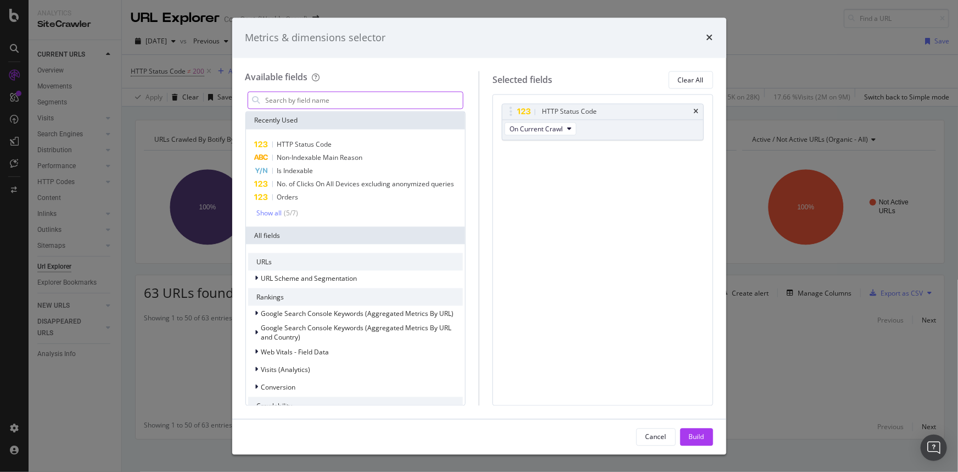
click at [285, 99] on input "modal" at bounding box center [364, 100] width 199 height 16
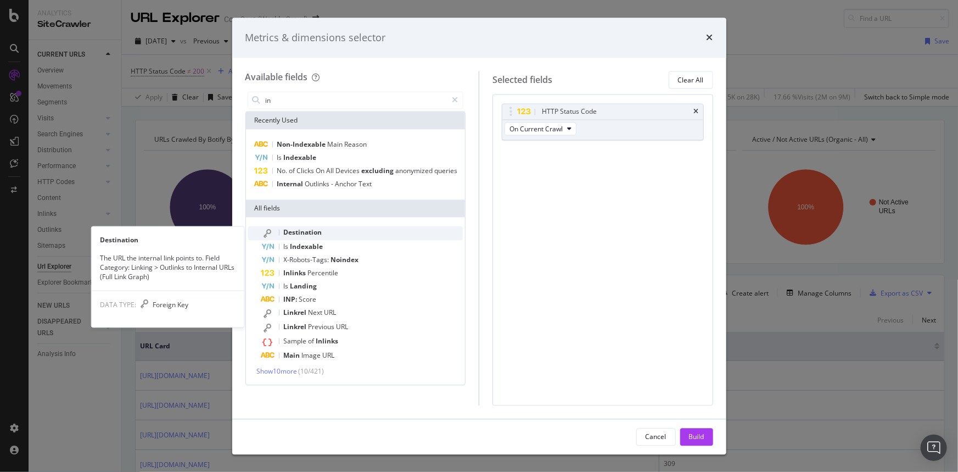
type input "i"
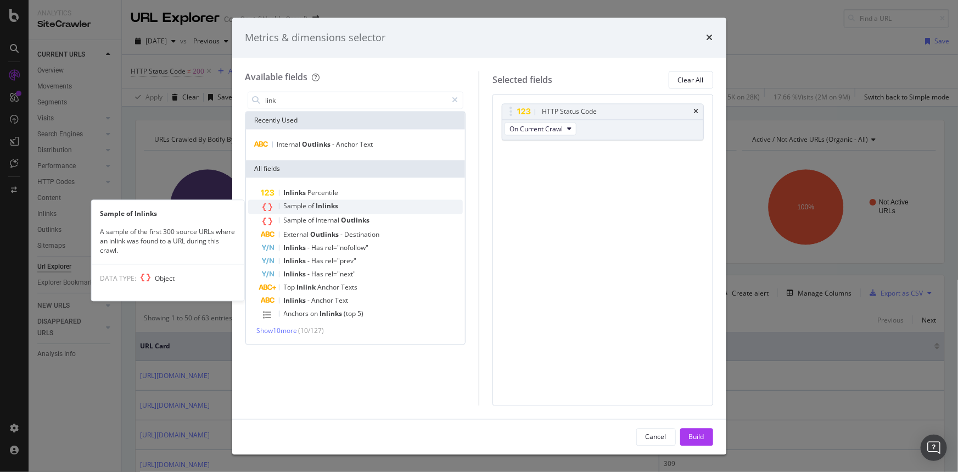
type input "link"
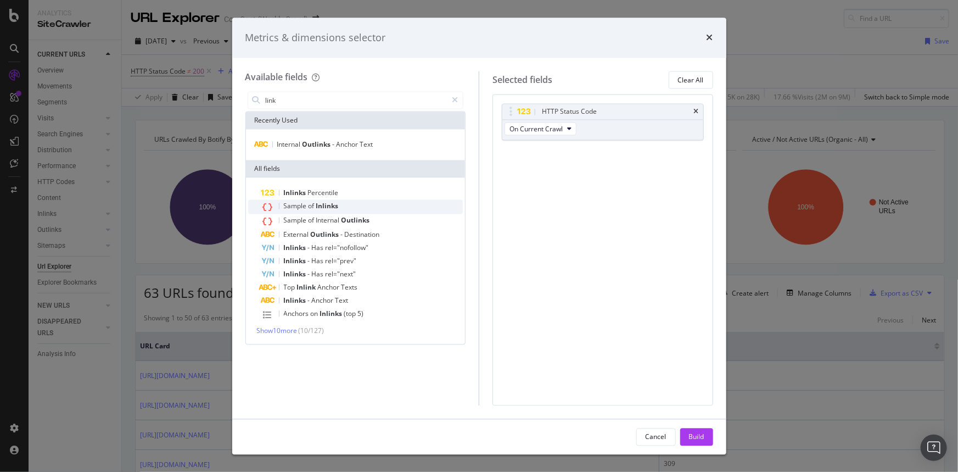
click at [339, 205] on div "Sample of Inlinks" at bounding box center [362, 207] width 202 height 14
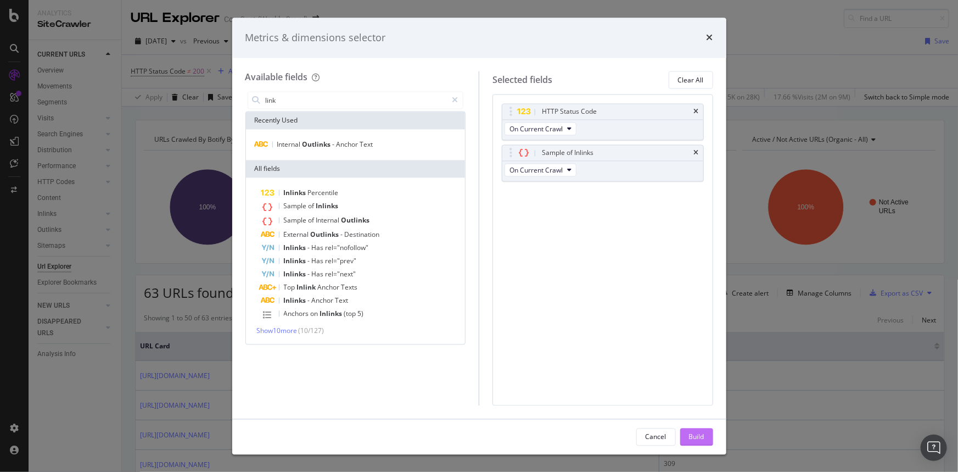
click at [703, 431] on div "Build" at bounding box center [696, 435] width 15 height 9
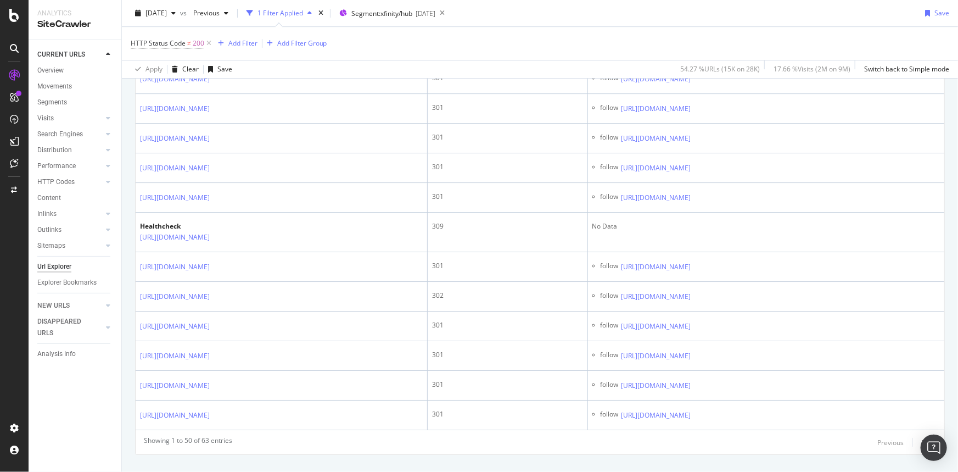
scroll to position [3987, 0]
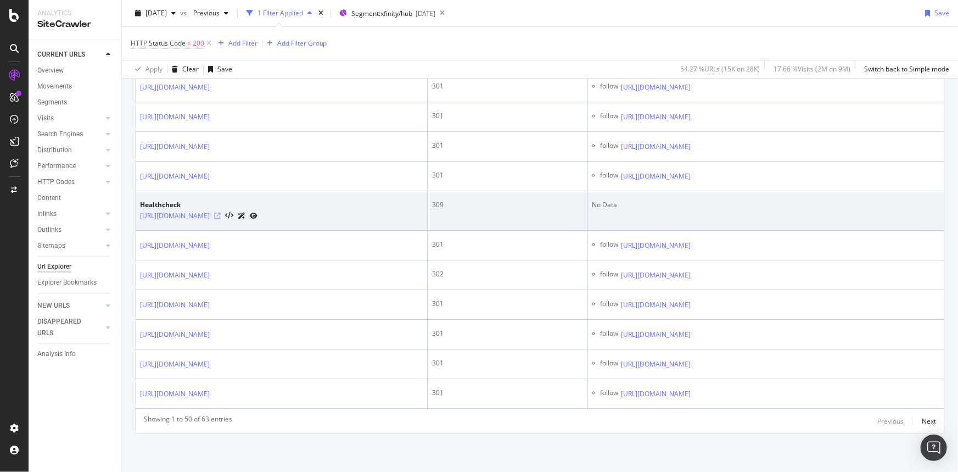
click at [221, 217] on icon at bounding box center [217, 215] width 7 height 7
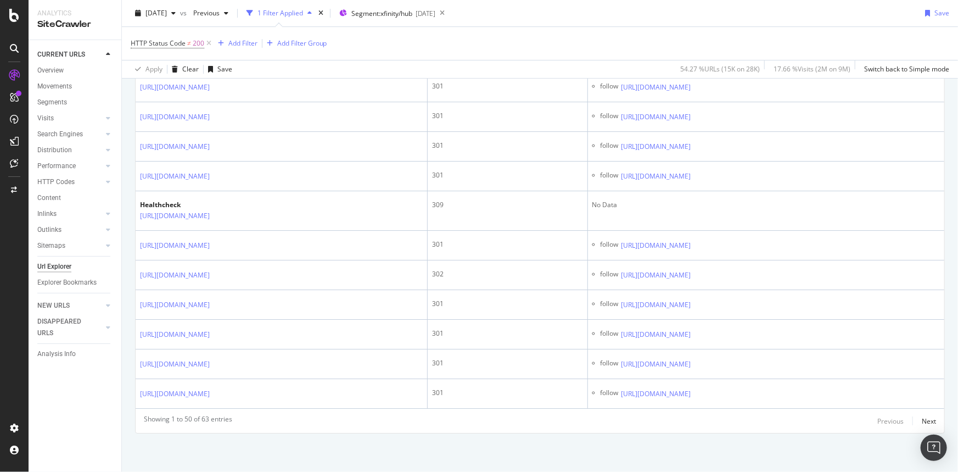
scroll to position [0, 0]
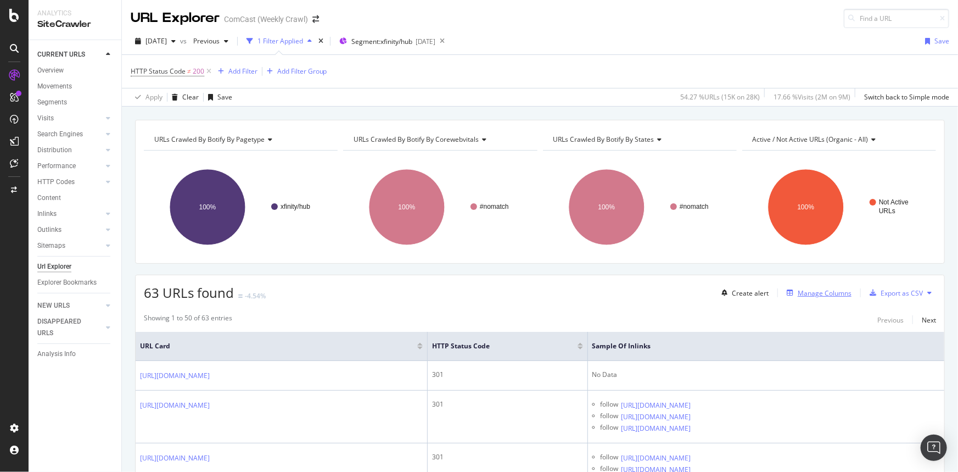
click at [807, 294] on div "Manage Columns" at bounding box center [825, 292] width 54 height 9
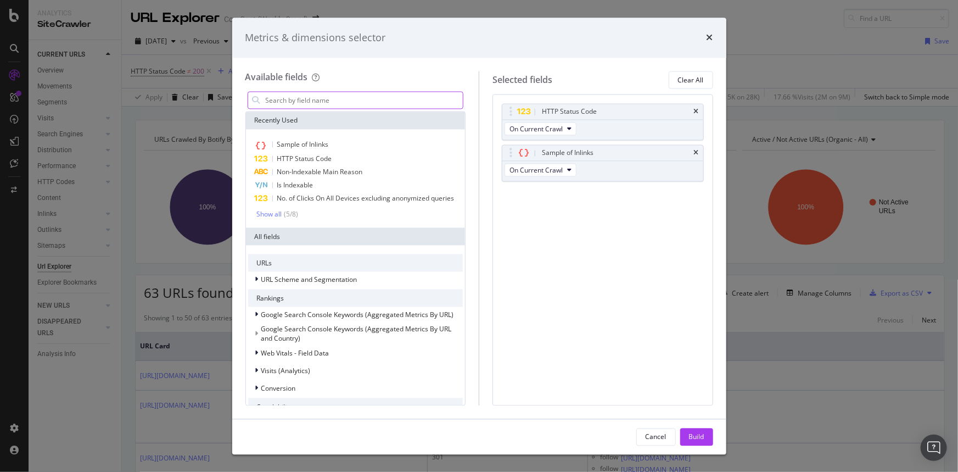
click at [317, 96] on input "modal" at bounding box center [364, 100] width 199 height 16
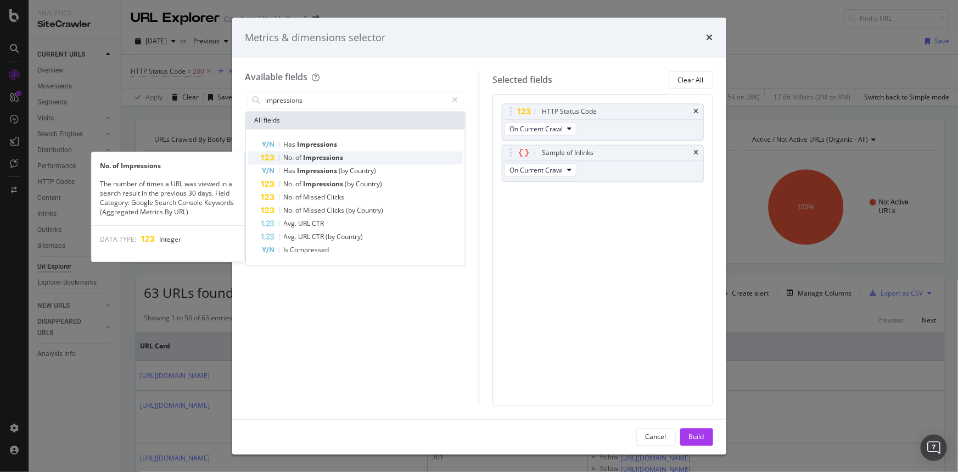
type input "impressions"
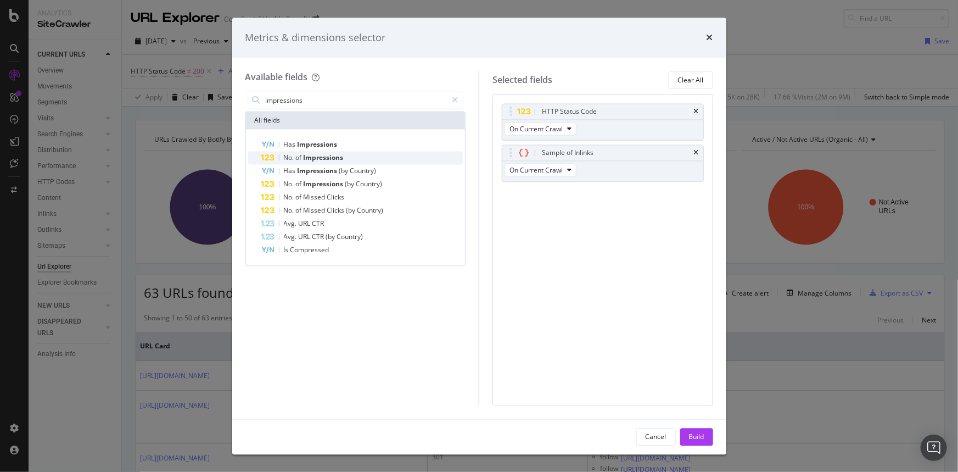
click at [346, 158] on div "No. of Impressions" at bounding box center [362, 158] width 202 height 13
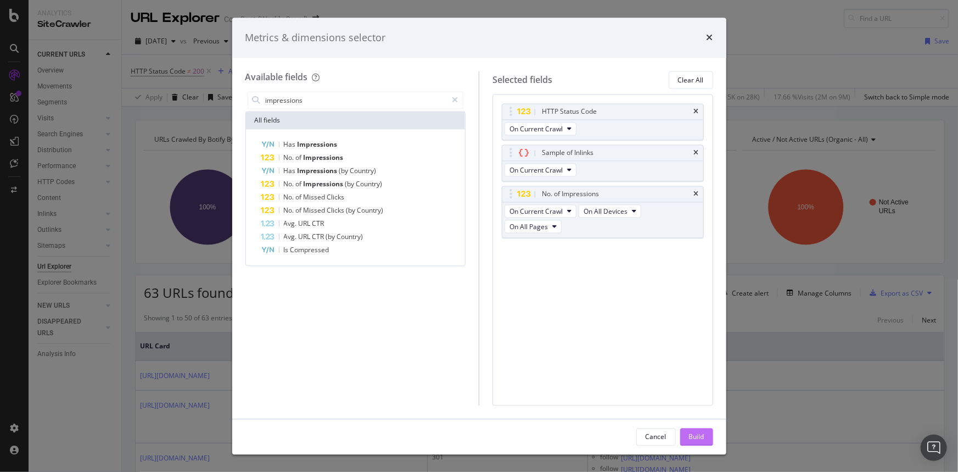
click at [698, 436] on div "Build" at bounding box center [696, 435] width 15 height 9
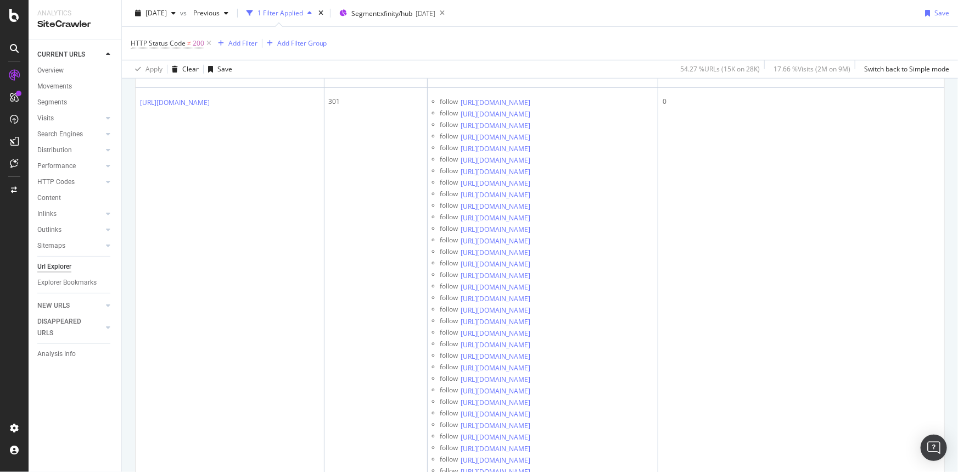
scroll to position [0, 79]
drag, startPoint x: 894, startPoint y: 306, endPoint x: 957, endPoint y: 303, distance: 63.7
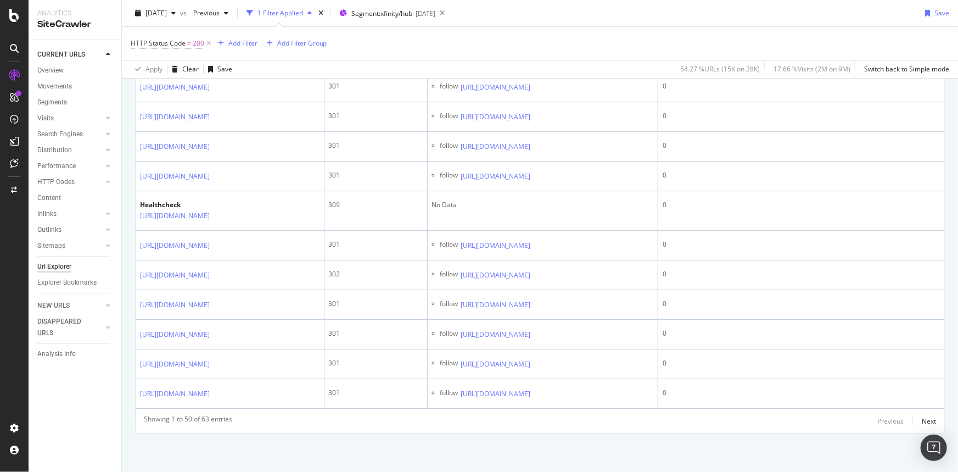
scroll to position [0, 0]
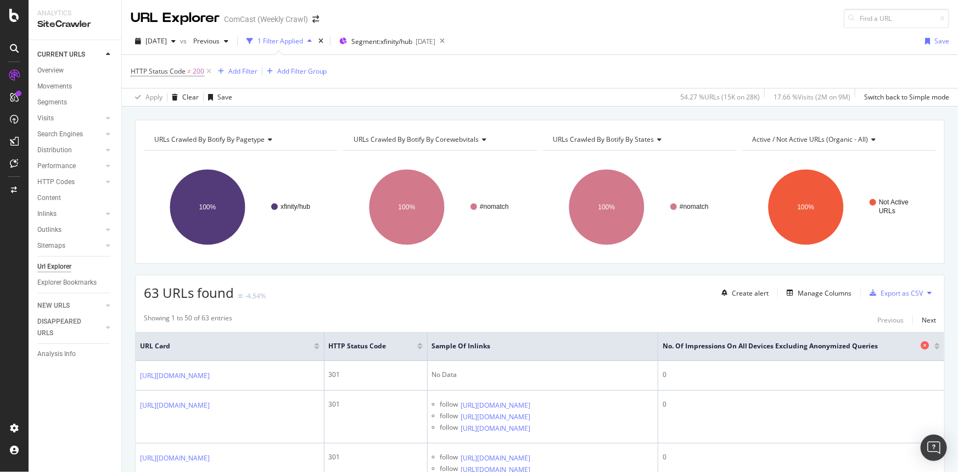
click at [921, 345] on icon at bounding box center [925, 345] width 8 height 8
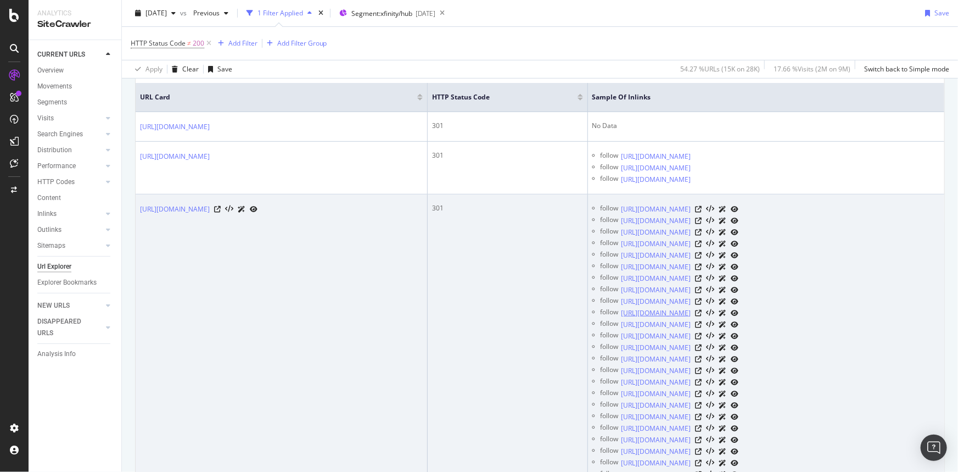
scroll to position [249, 0]
drag, startPoint x: 137, startPoint y: 209, endPoint x: 320, endPoint y: 213, distance: 183.4
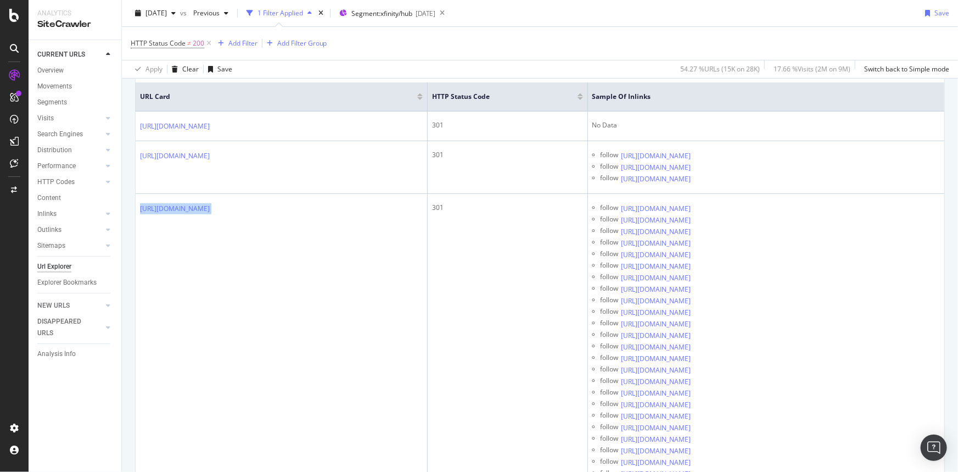
scroll to position [0, 0]
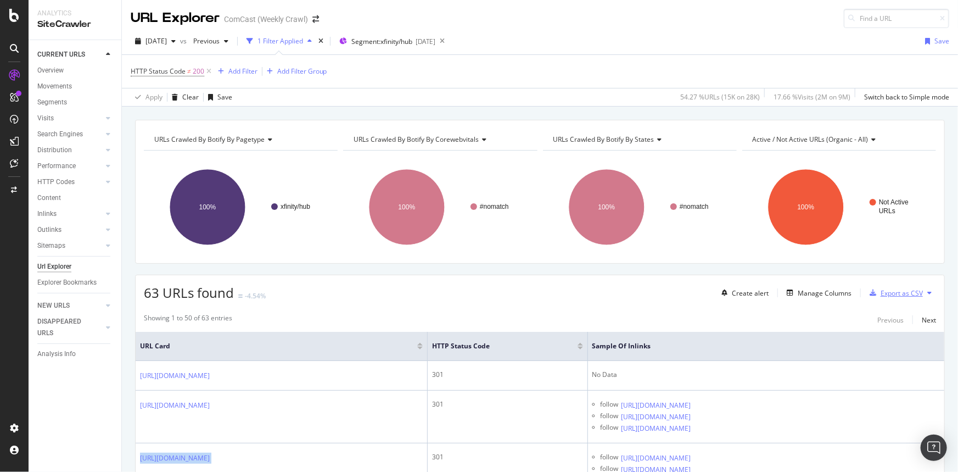
click at [906, 292] on div "Export as CSV" at bounding box center [901, 292] width 42 height 9
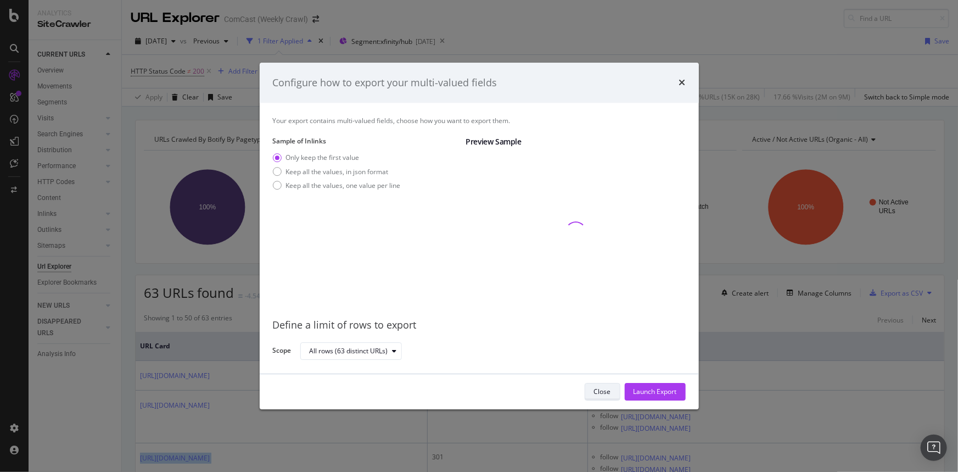
click at [598, 391] on div "Close" at bounding box center [602, 391] width 17 height 9
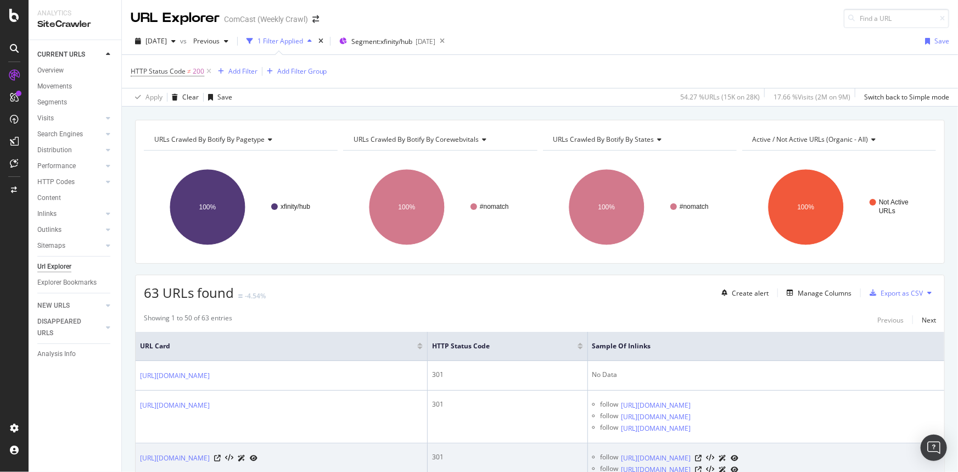
drag, startPoint x: 647, startPoint y: 444, endPoint x: 493, endPoint y: 170, distance: 313.3
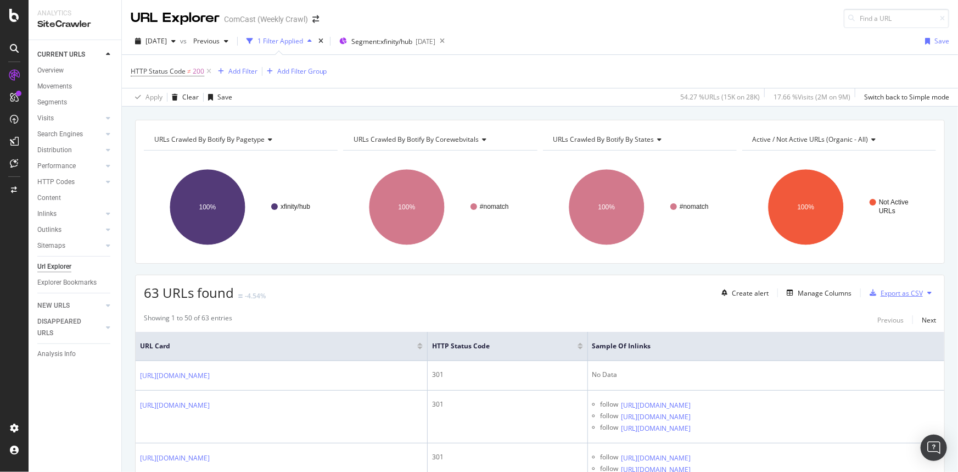
click at [898, 289] on div "Export as CSV" at bounding box center [901, 292] width 42 height 9
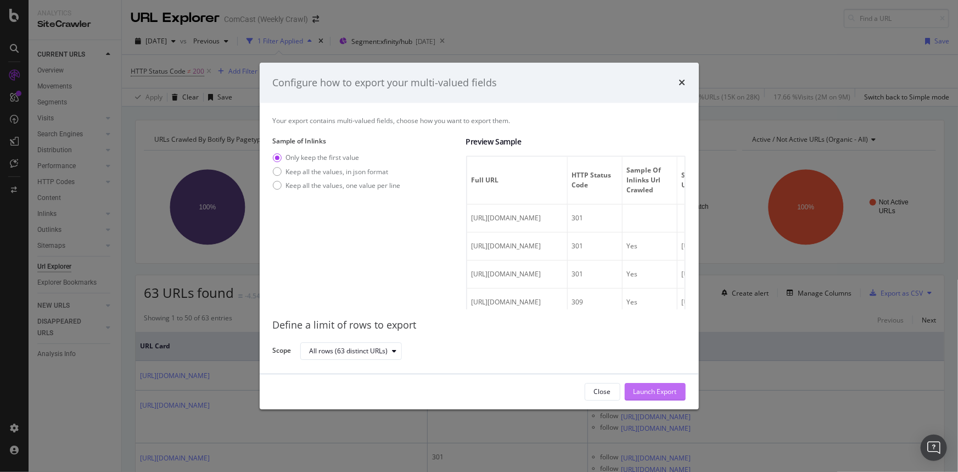
click at [664, 391] on div "Launch Export" at bounding box center [654, 391] width 43 height 9
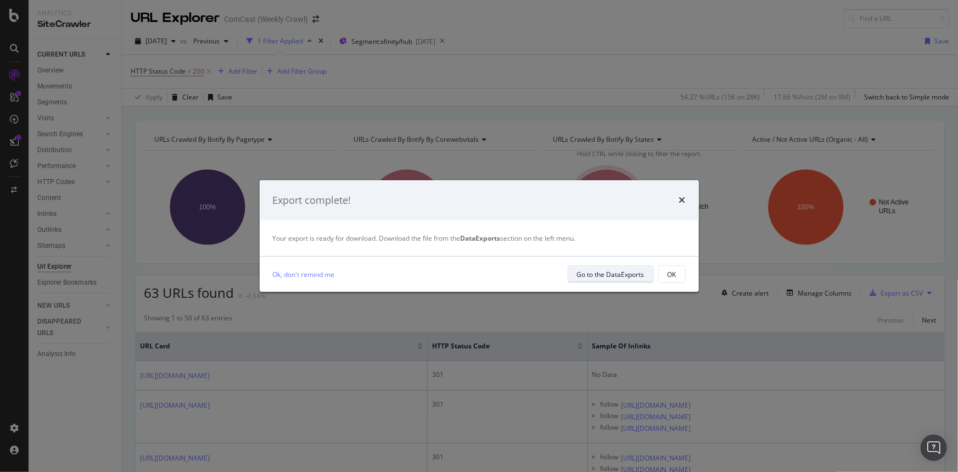
click at [611, 270] on div "Go to the DataExports" at bounding box center [611, 274] width 68 height 9
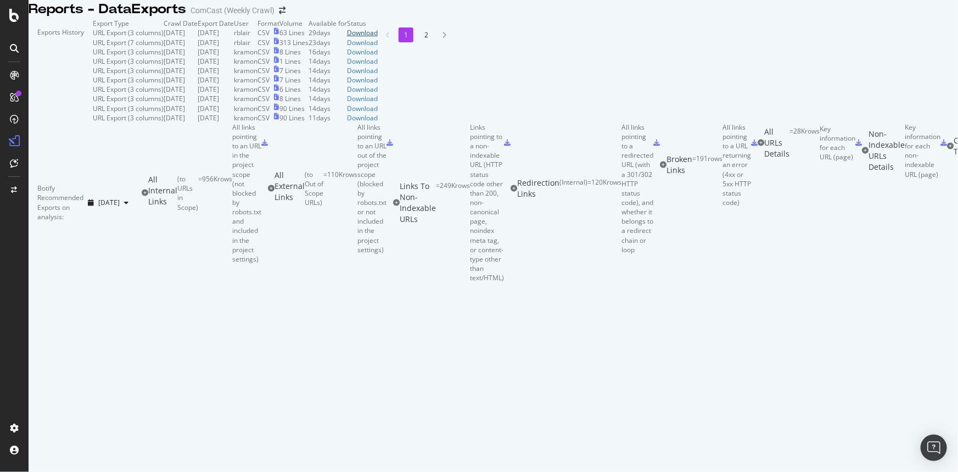
click at [378, 37] on div "Download" at bounding box center [362, 32] width 31 height 9
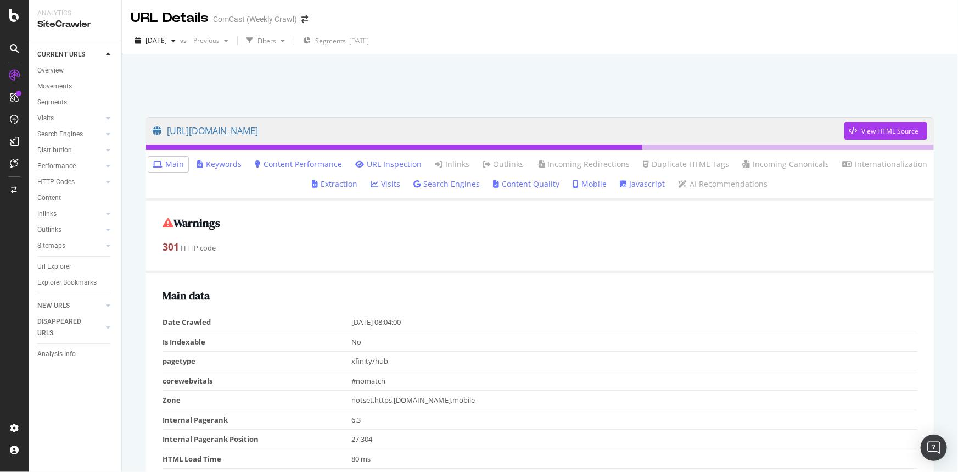
drag, startPoint x: 444, startPoint y: 302, endPoint x: 435, endPoint y: 52, distance: 250.5
click at [225, 161] on link "Keywords" at bounding box center [219, 164] width 44 height 11
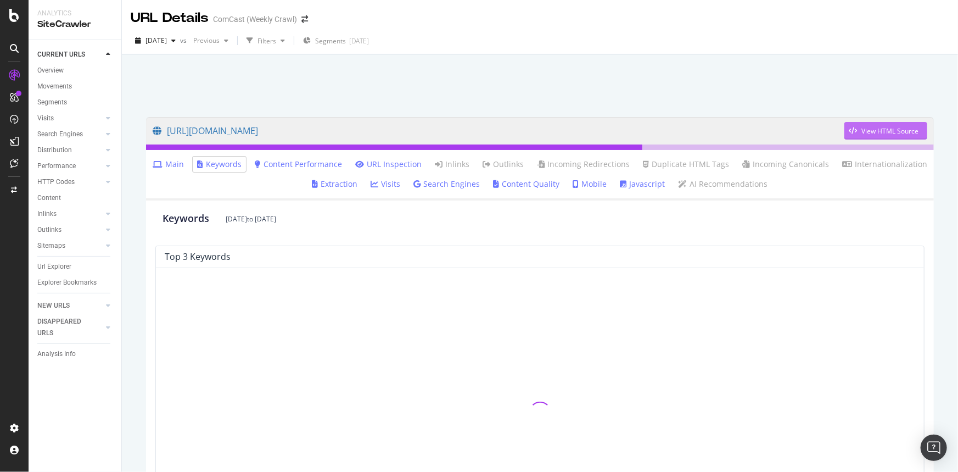
click at [848, 122] on div "View HTML Source" at bounding box center [881, 130] width 74 height 16
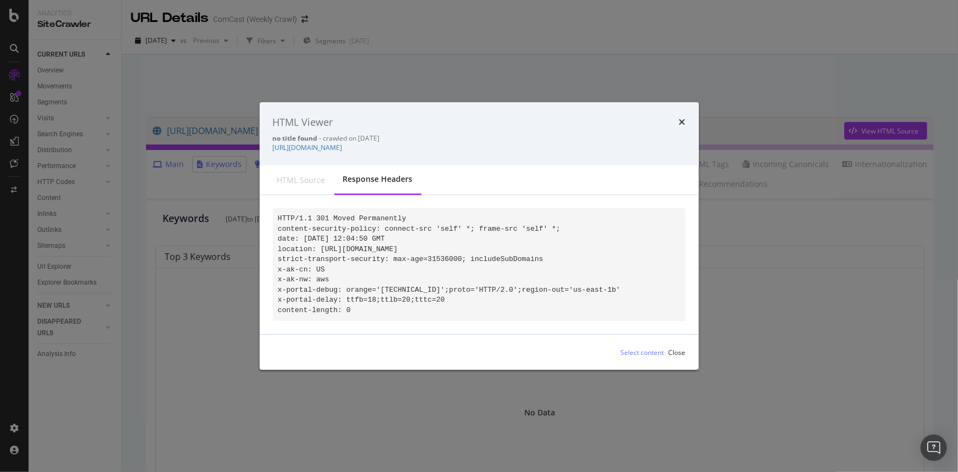
click at [313, 175] on div "HTML source" at bounding box center [301, 180] width 48 height 11
drag, startPoint x: 497, startPoint y: 245, endPoint x: 423, endPoint y: 238, distance: 75.0
click at [423, 238] on pre "HTTP/1.1 301 Moved Permanently content-security-policy: connect-src 'self' *; f…" at bounding box center [479, 265] width 413 height 113
click at [584, 251] on pre "HTTP/1.1 301 Moved Permanently content-security-policy: connect-src 'self' *; f…" at bounding box center [479, 265] width 413 height 113
click at [682, 118] on icon "times" at bounding box center [682, 122] width 7 height 9
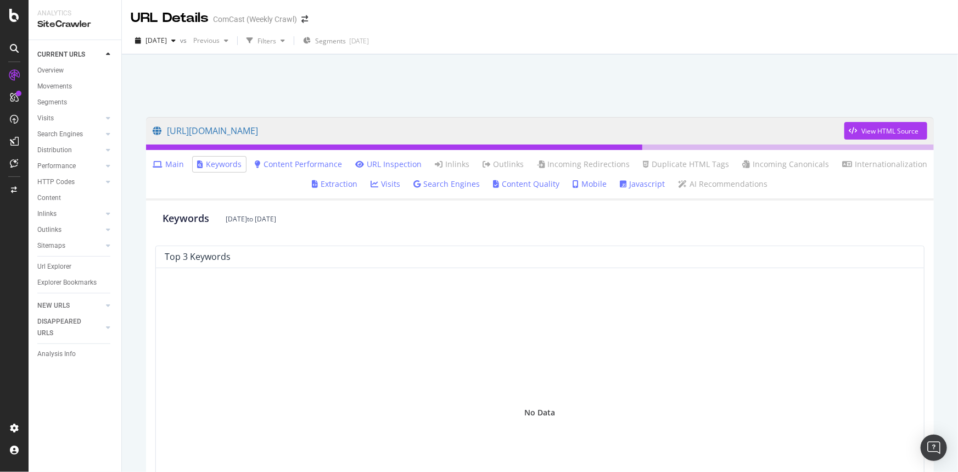
click at [313, 165] on link "Content Performance" at bounding box center [298, 164] width 87 height 11
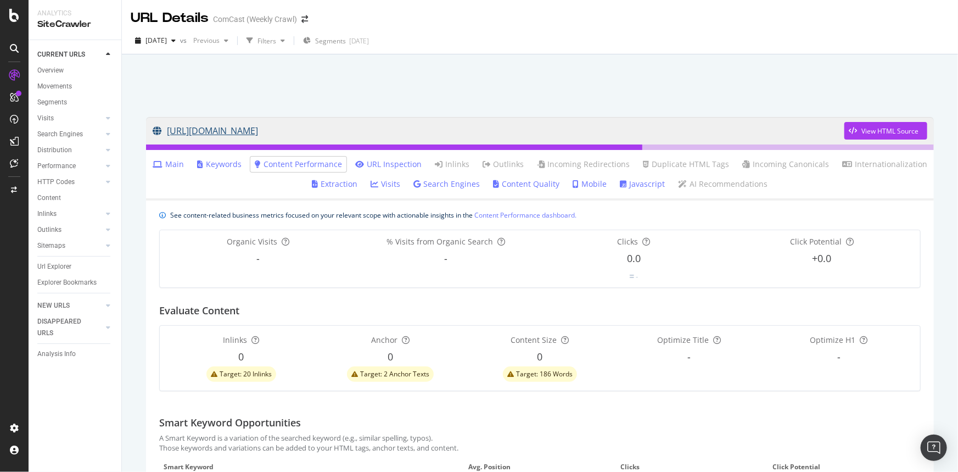
scroll to position [49, 0]
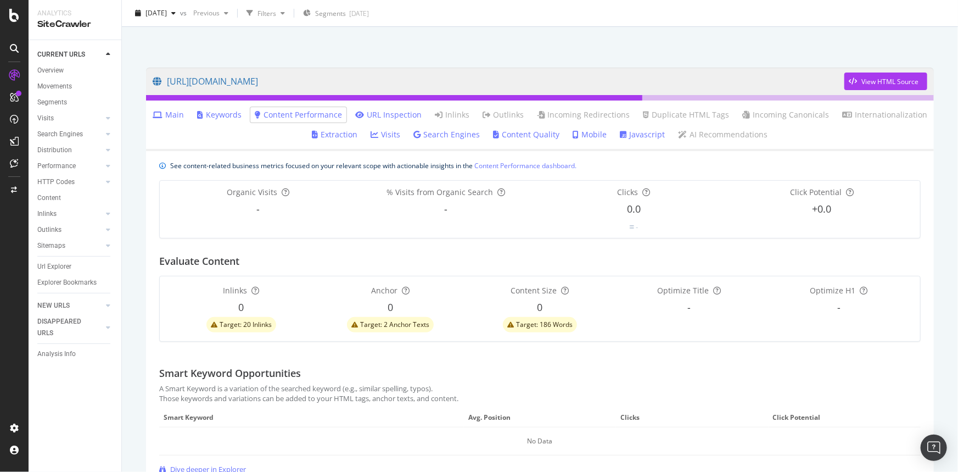
click at [394, 116] on link "URL Inspection" at bounding box center [388, 114] width 66 height 11
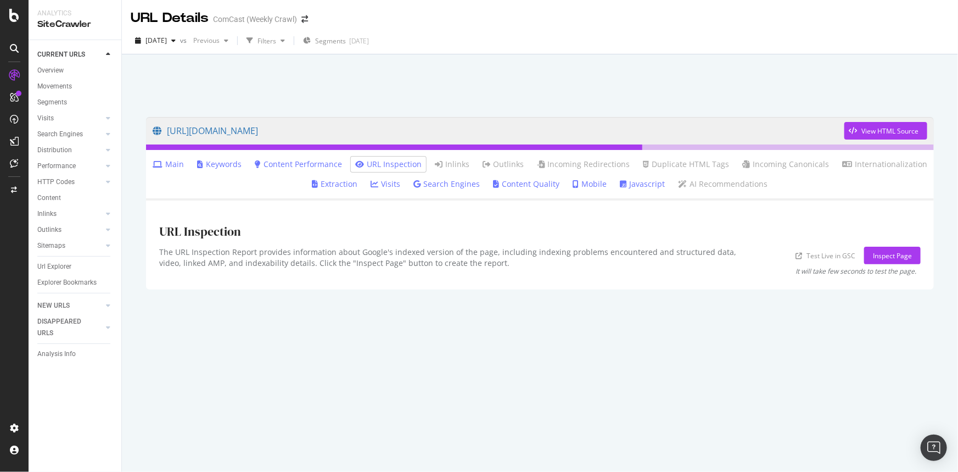
click at [334, 186] on link "Extraction" at bounding box center [335, 183] width 46 height 11
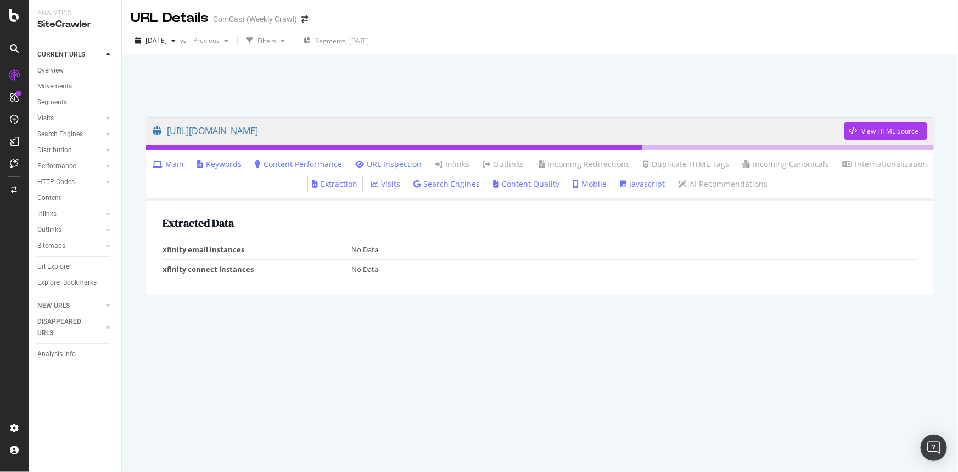
click at [389, 184] on link "Visits" at bounding box center [386, 183] width 30 height 11
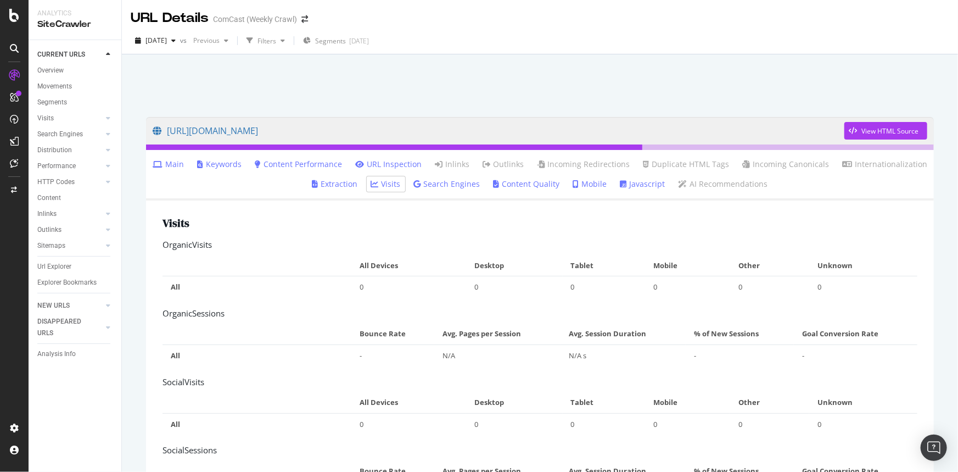
click at [443, 188] on link "Search Engines" at bounding box center [447, 183] width 66 height 11
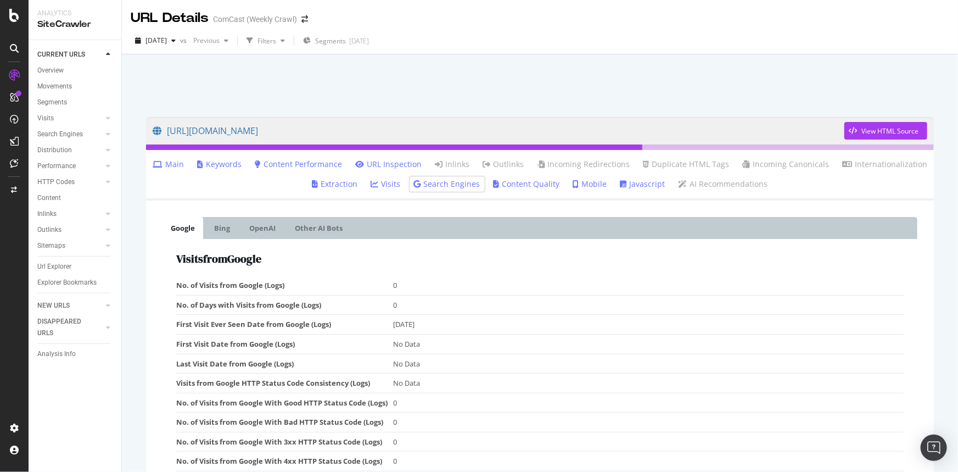
click at [162, 164] on icon at bounding box center [158, 164] width 10 height 8
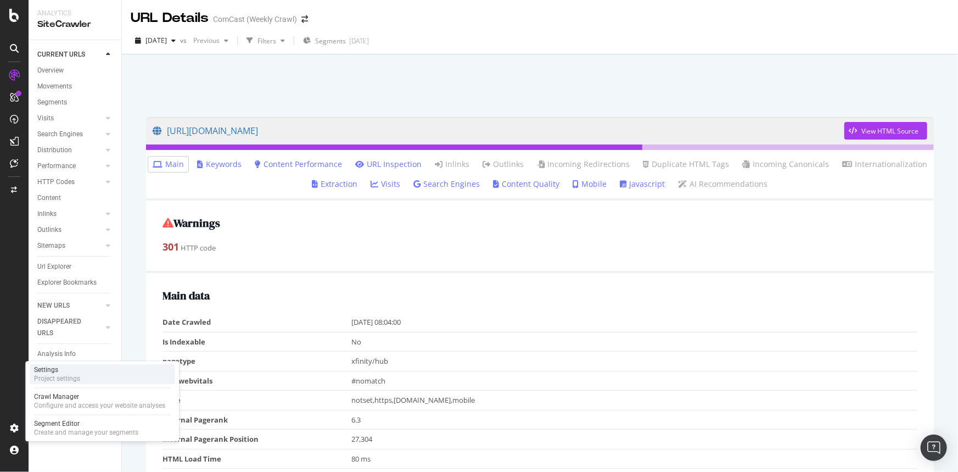
click at [59, 373] on div "Settings" at bounding box center [57, 370] width 46 height 9
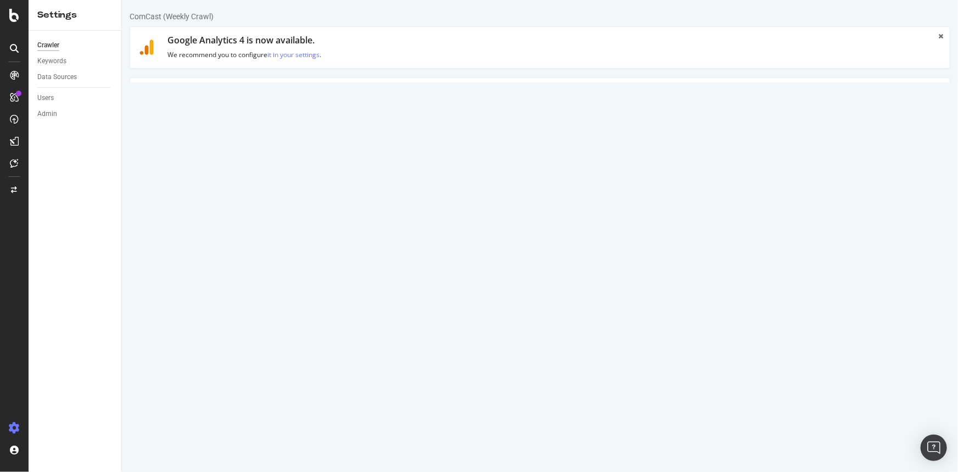
click at [395, 187] on textarea "https://www.xfinity.com/hub/business https://business.comcast.com/ https://www.…" at bounding box center [607, 202] width 666 height 36
drag, startPoint x: 403, startPoint y: 189, endPoint x: 168, endPoint y: 186, distance: 235.0
click at [168, 186] on div "Start URLs https://www.xfinity.com/hub/business https://business.comcast.com/ h…" at bounding box center [540, 202] width 820 height 36
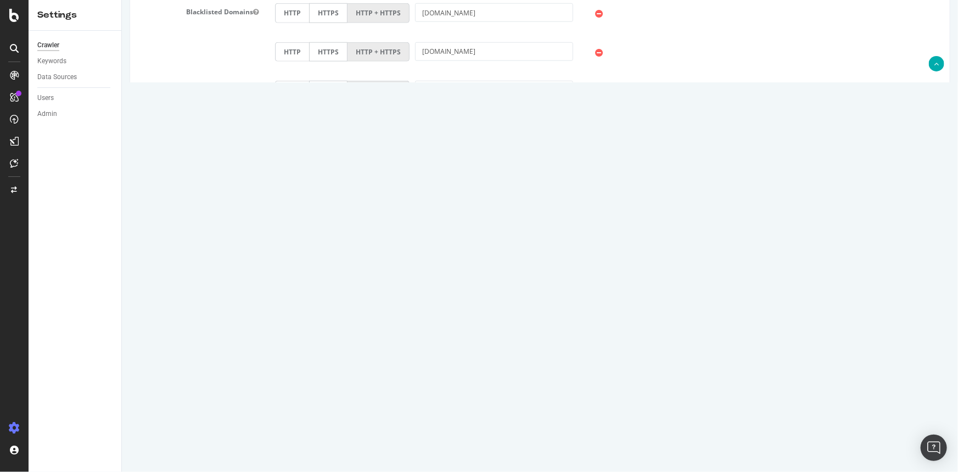
scroll to position [592, 0]
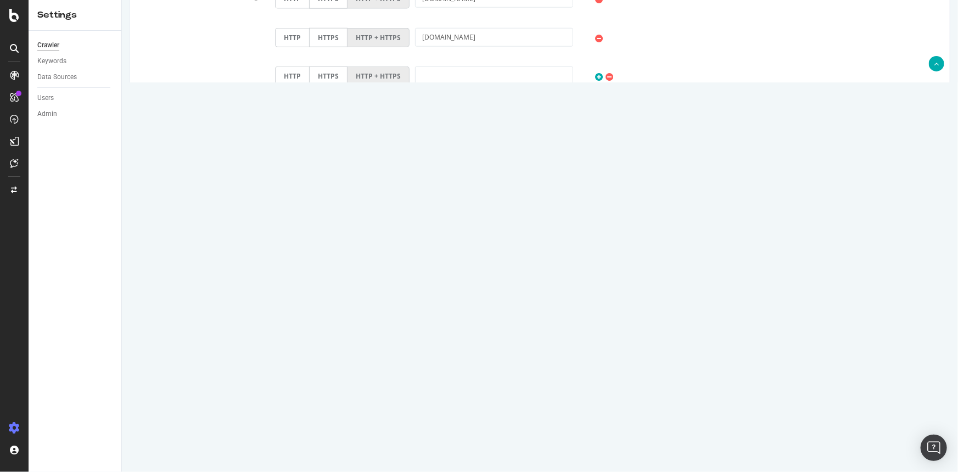
type textarea "https://business.comcast.com/ https://www.xfinity.com/"
click at [485, 430] on button "Save" at bounding box center [497, 437] width 26 height 16
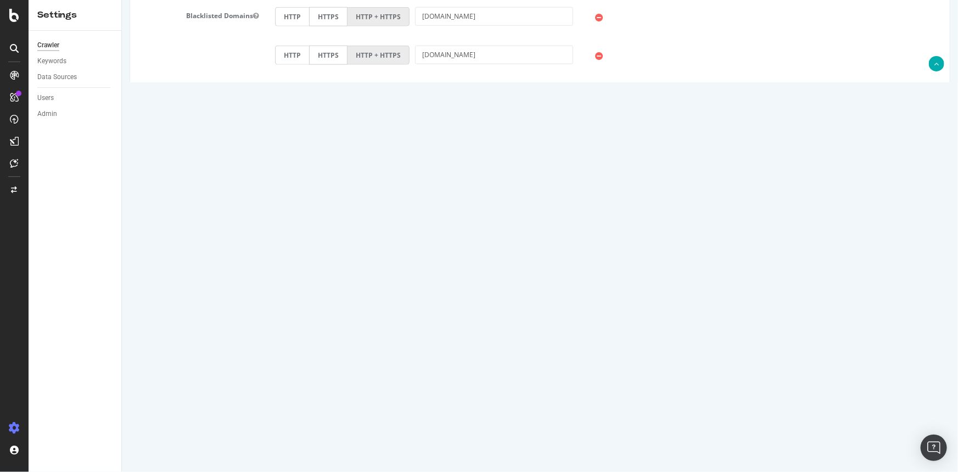
scroll to position [677, 0]
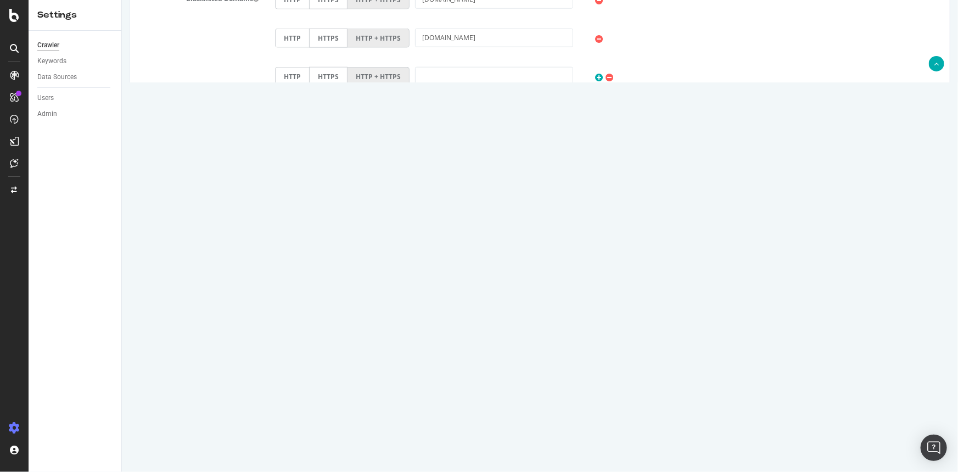
click at [102, 248] on div "Crawler Keywords Data Sources Users Admin" at bounding box center [75, 251] width 93 height 441
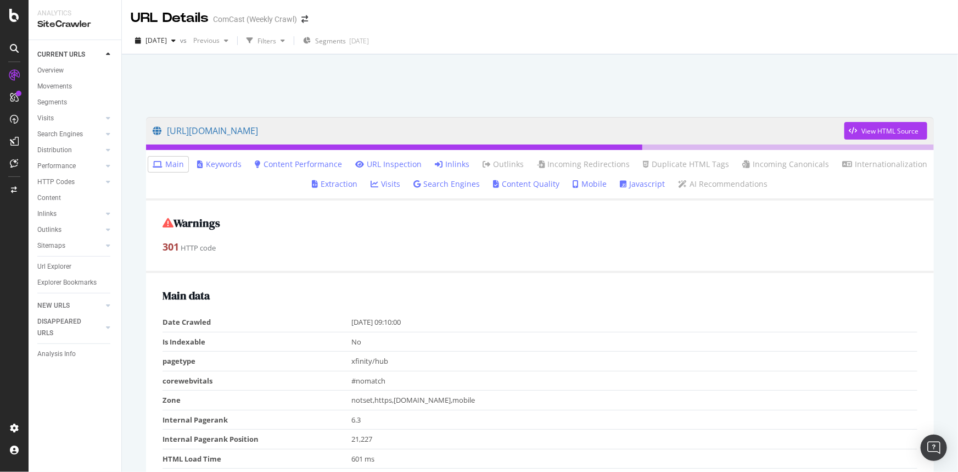
click at [456, 164] on link "Inlinks" at bounding box center [452, 164] width 35 height 11
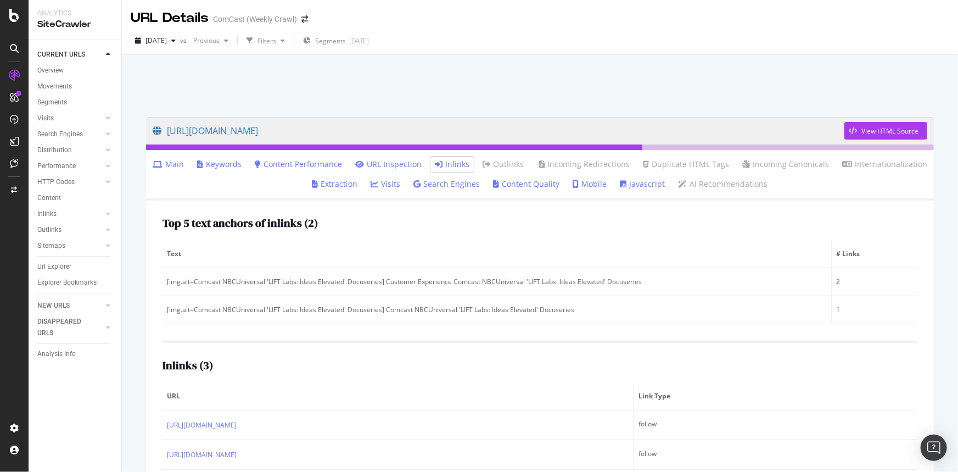
scroll to position [54, 0]
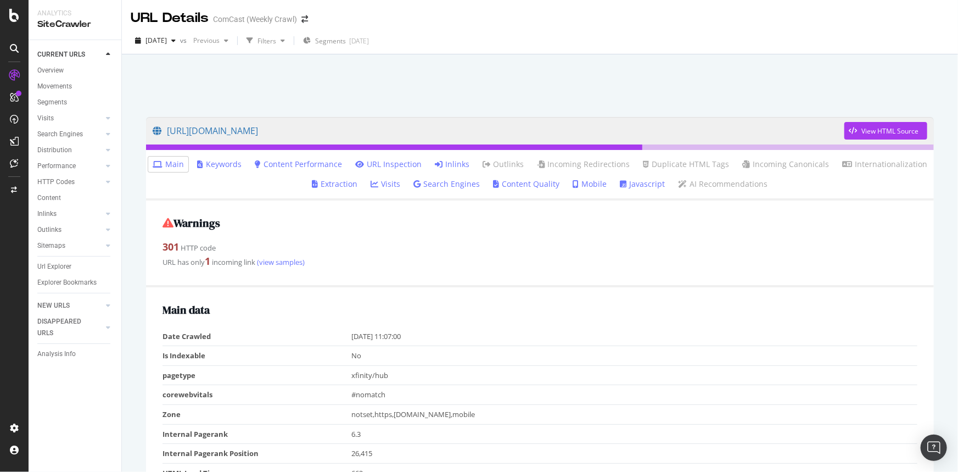
click at [456, 160] on link "Inlinks" at bounding box center [452, 164] width 35 height 11
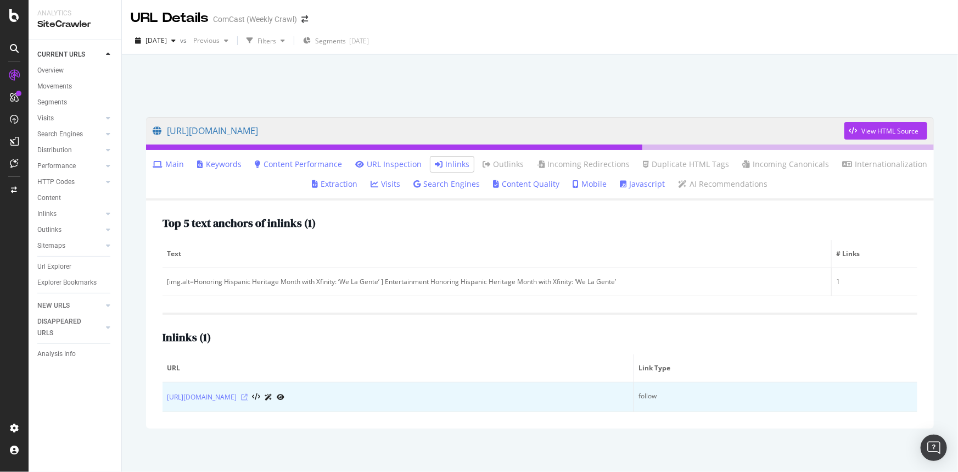
click at [248, 395] on icon at bounding box center [244, 397] width 7 height 7
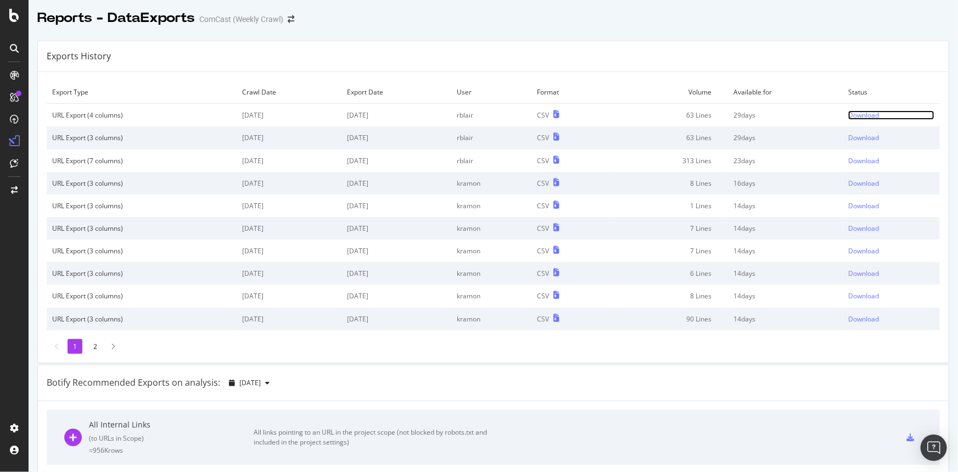
click at [860, 113] on div "Download" at bounding box center [863, 114] width 31 height 9
